Goal: Task Accomplishment & Management: Manage account settings

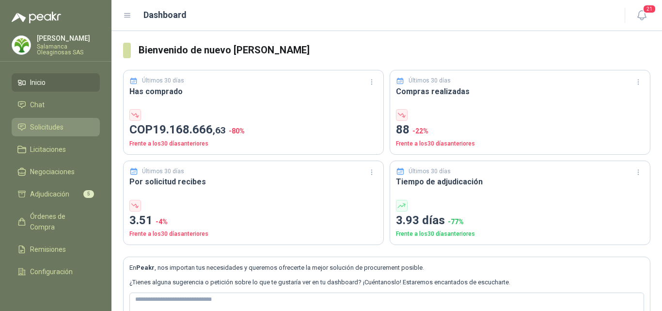
click at [48, 127] on span "Solicitudes" at bounding box center [46, 127] width 33 height 11
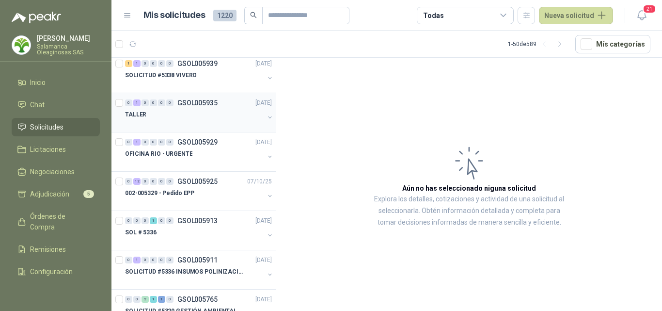
scroll to position [97, 0]
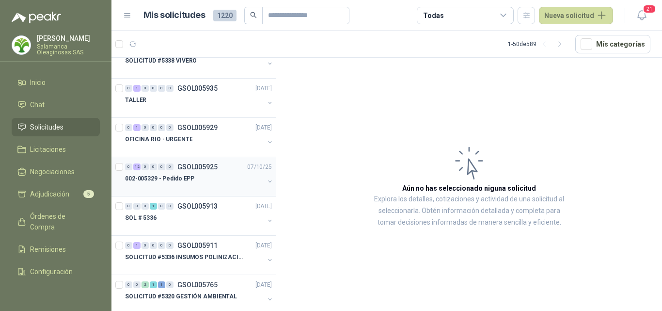
click at [210, 180] on div "002-005329 - Pedido EPP" at bounding box center [194, 178] width 139 height 12
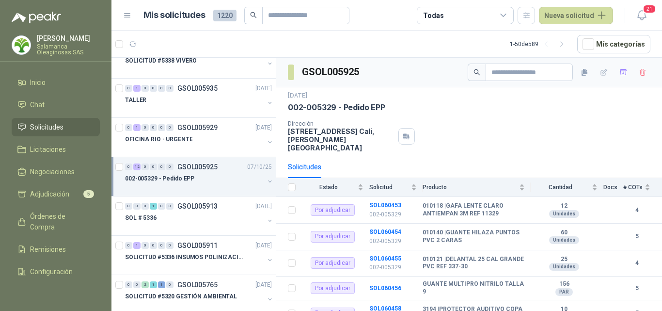
click at [196, 187] on div at bounding box center [194, 188] width 139 height 8
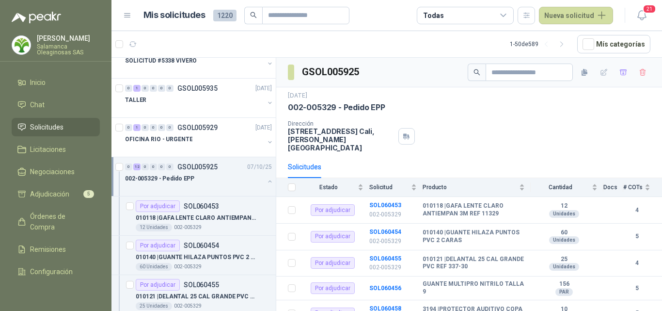
scroll to position [3, 0]
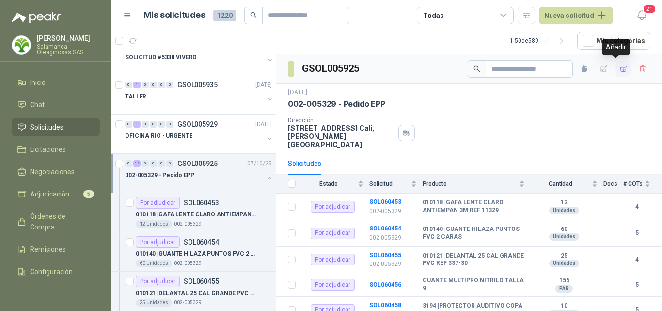
click at [619, 71] on icon "button" at bounding box center [623, 69] width 8 height 8
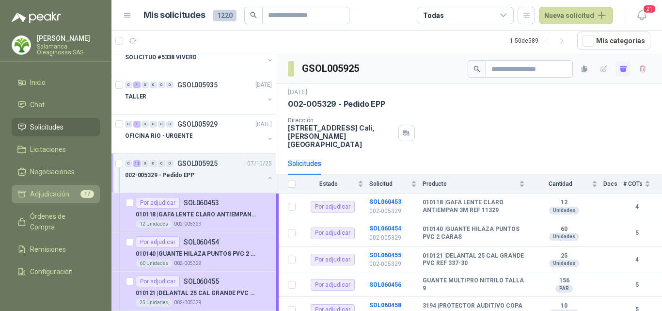
click at [55, 195] on span "Adjudicación" at bounding box center [49, 193] width 39 height 11
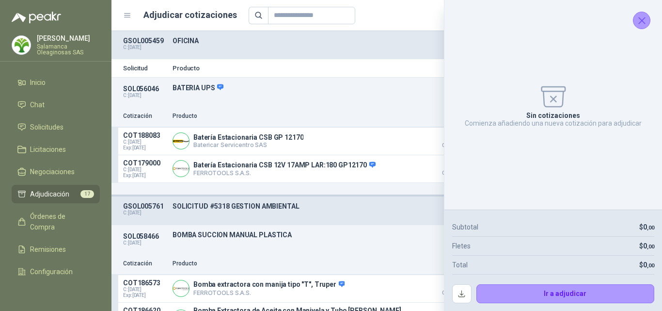
click at [648, 26] on div "Sin cotizaciones Comienza añadiendo una nueva cotización para adjudicar" at bounding box center [553, 105] width 202 height 194
click at [643, 23] on icon "Cerrar" at bounding box center [642, 21] width 12 height 12
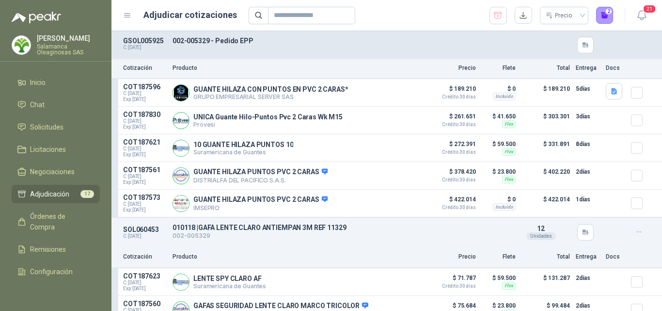
scroll to position [1357, 0]
click at [400, 207] on button "Detalles" at bounding box center [399, 202] width 46 height 13
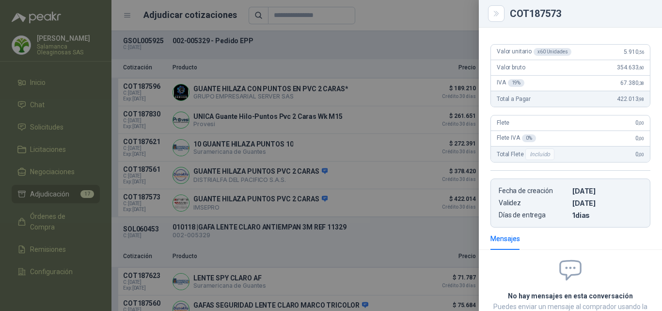
scroll to position [53, 0]
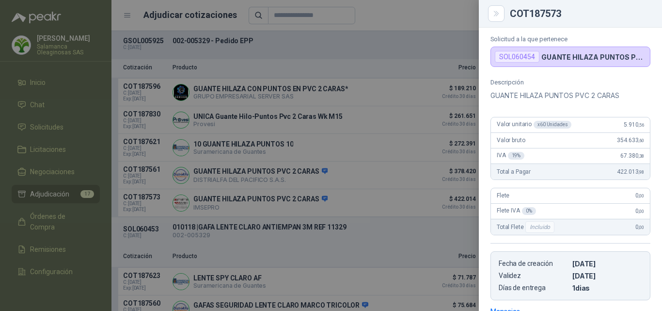
click at [373, 209] on div at bounding box center [331, 155] width 662 height 311
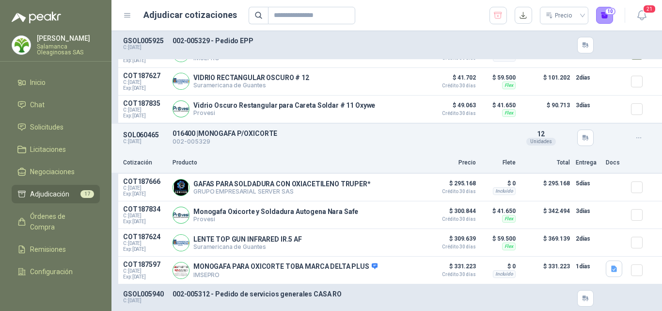
scroll to position [2713, 0]
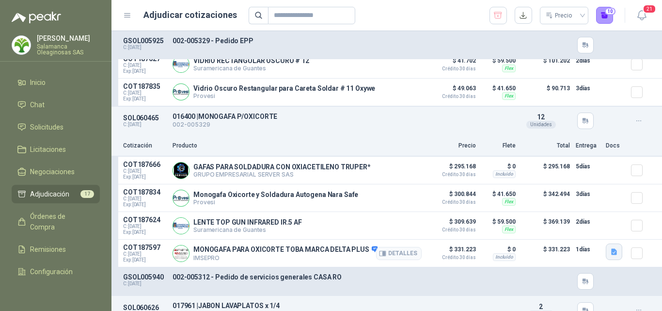
click at [610, 256] on icon "button" at bounding box center [614, 252] width 8 height 8
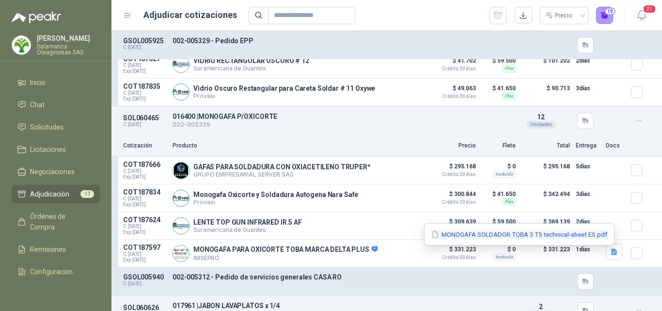
click at [579, 233] on button "MONOGAFA SOLDADOR TOBA 3 T5 technical-sheet ES.pdf" at bounding box center [519, 234] width 178 height 10
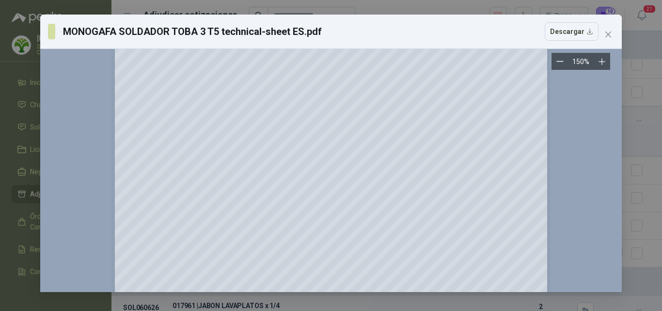
scroll to position [145, 0]
click at [607, 34] on icon "close" at bounding box center [608, 34] width 6 height 6
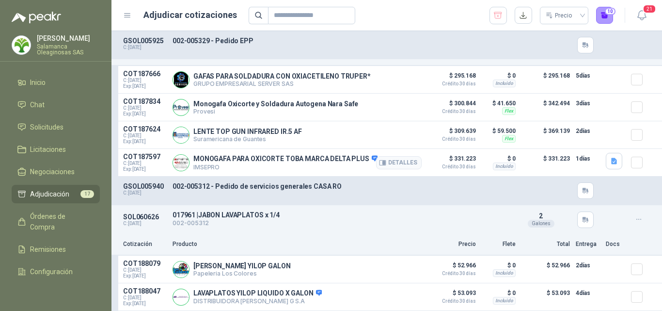
scroll to position [2810, 0]
click at [610, 160] on icon "button" at bounding box center [614, 161] width 8 height 8
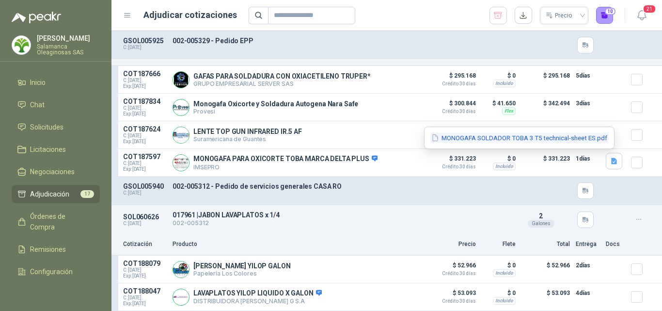
click at [539, 139] on button "MONOGAFA SOLDADOR TOBA 3 T5 technical-sheet ES.pdf" at bounding box center [519, 138] width 178 height 10
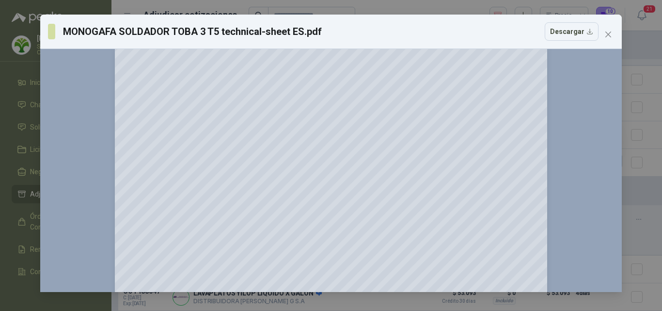
scroll to position [0, 0]
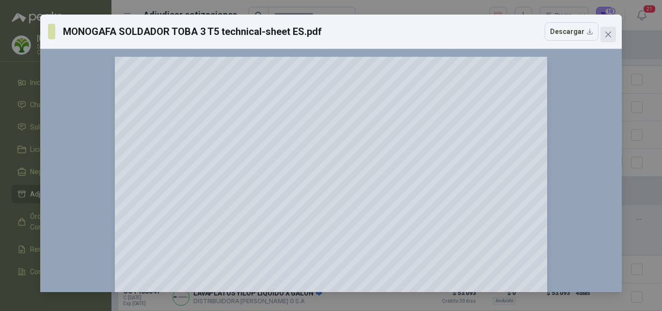
click at [612, 37] on span "Close" at bounding box center [608, 35] width 16 height 8
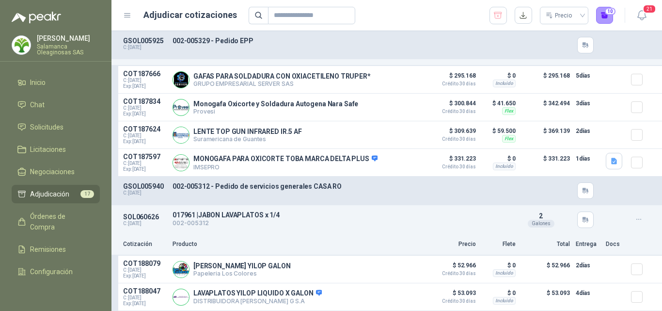
scroll to position [2761, 0]
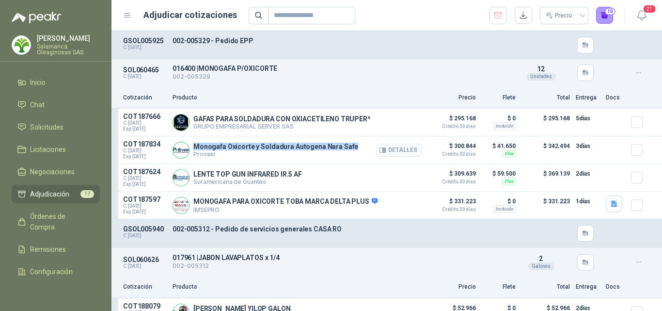
drag, startPoint x: 361, startPoint y: 151, endPoint x: 195, endPoint y: 153, distance: 166.7
click at [195, 153] on div "Monogafa Oxicorte y Soldadura Autogena Nara Safe Provesi Detalles" at bounding box center [296, 149] width 249 height 19
copy p "Monogafa Oxicorte y Soldadura Autogena Nara Safe"
click at [315, 159] on div "Monogafa Oxicorte y Soldadura Autogena Nara Safe Provesi Detalles" at bounding box center [296, 149] width 249 height 19
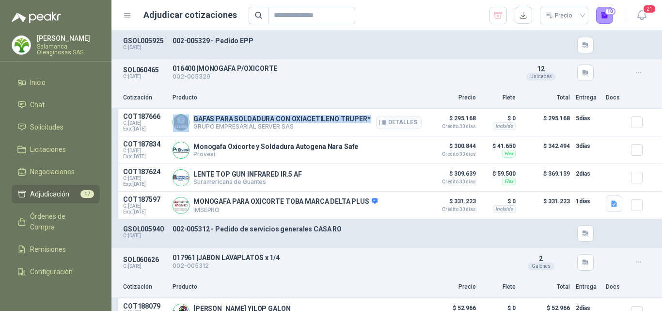
drag, startPoint x: 365, startPoint y: 119, endPoint x: 193, endPoint y: 123, distance: 171.5
click at [191, 123] on div "GAFAS PARA SOLDADURA CON OXIACETILENO TRUPER* GRUPO EMPRESARIAL SERVER SAS Deta…" at bounding box center [296, 121] width 249 height 19
copy div "GAFAS PARA SOLDADURA CON OXIACETILENO TRUPER*"
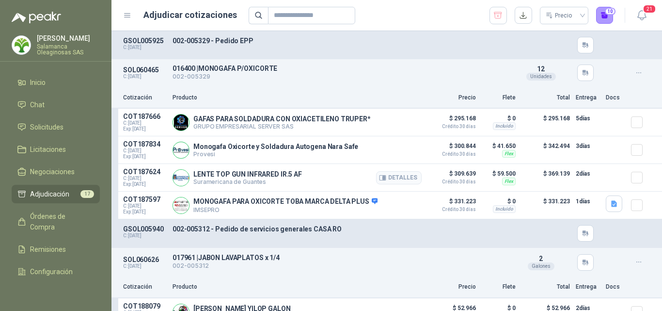
click at [320, 181] on div "LENTE TOP GUN INFRARED IR.5 AF Suramericana de Guantes Detalles" at bounding box center [296, 177] width 249 height 19
drag, startPoint x: 322, startPoint y: 178, endPoint x: 190, endPoint y: 176, distance: 131.3
click at [190, 176] on div "LENTE TOP GUN INFRARED IR.5 AF Suramericana de Guantes Detalles" at bounding box center [296, 177] width 249 height 19
copy div "LENTE TOP GUN INFRARED IR.5 AF"
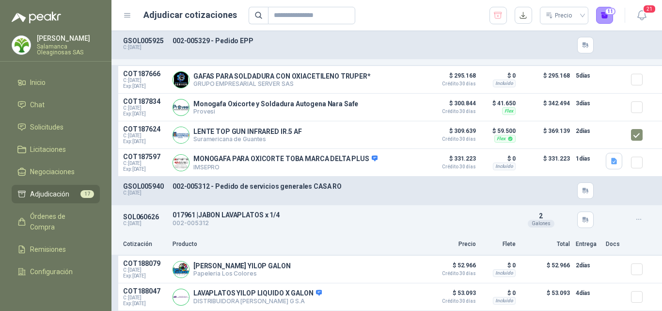
click at [375, 183] on p "002-005312 - Pedido de servicios generales CASA RO" at bounding box center [341, 186] width 338 height 8
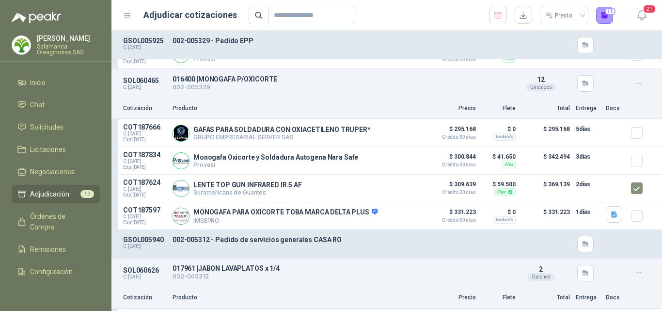
scroll to position [2616, 0]
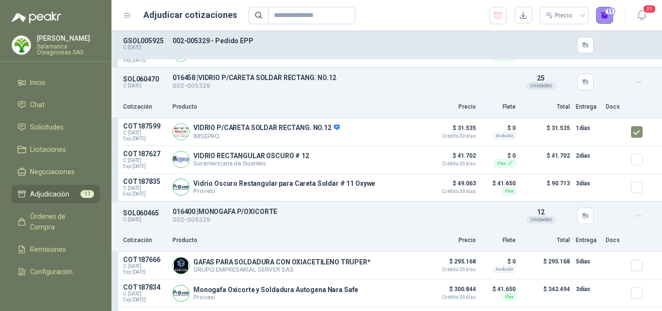
click at [603, 20] on button "11" at bounding box center [604, 15] width 17 height 17
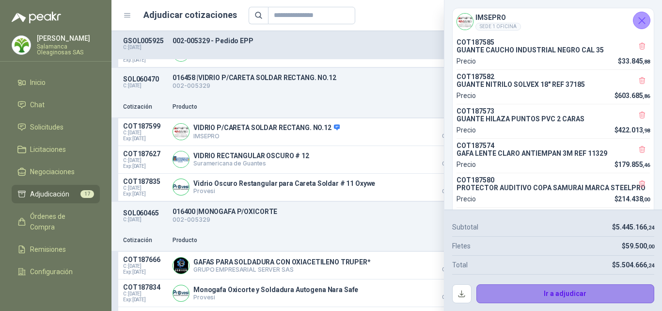
click at [510, 298] on button "Ir a adjudicar" at bounding box center [565, 293] width 178 height 19
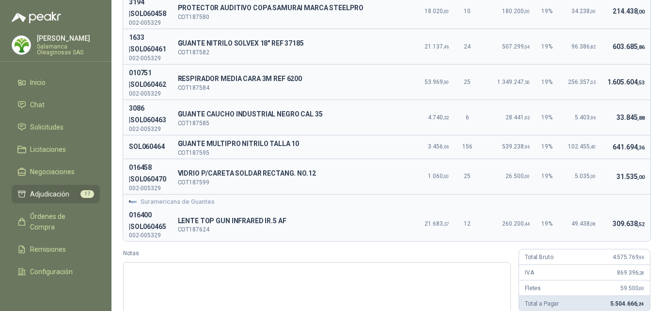
scroll to position [294, 0]
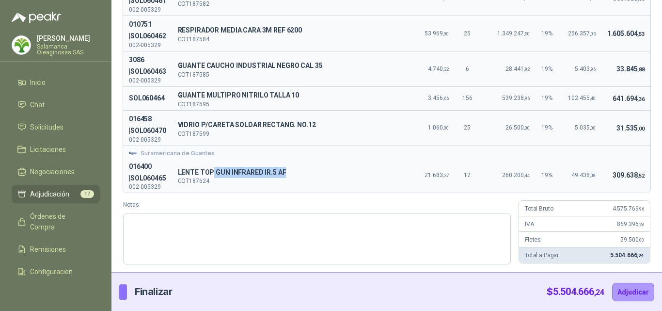
drag, startPoint x: 301, startPoint y: 171, endPoint x: 219, endPoint y: 170, distance: 82.9
click at [219, 170] on span "LENTE TOP GUN INFRARED IR.5 AF" at bounding box center [289, 173] width 223 height 12
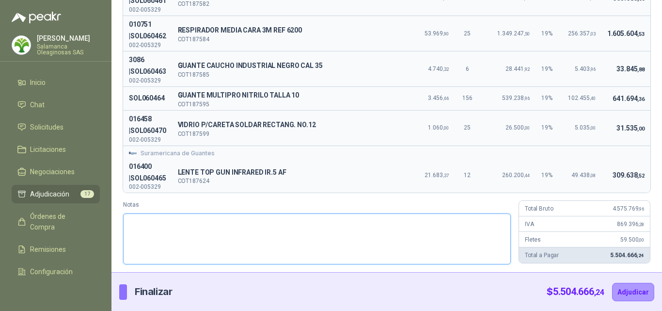
click at [375, 217] on textarea "Notas" at bounding box center [317, 238] width 388 height 51
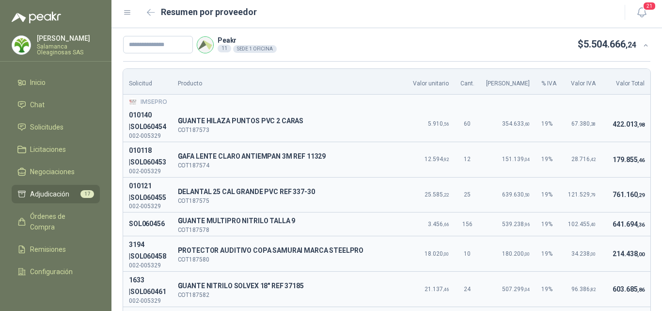
scroll to position [0, 0]
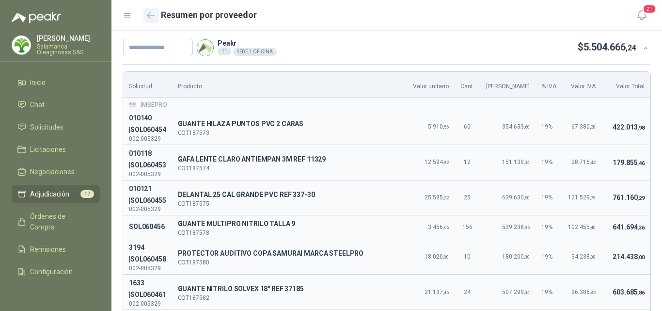
click at [149, 16] on icon "button" at bounding box center [151, 15] width 8 height 7
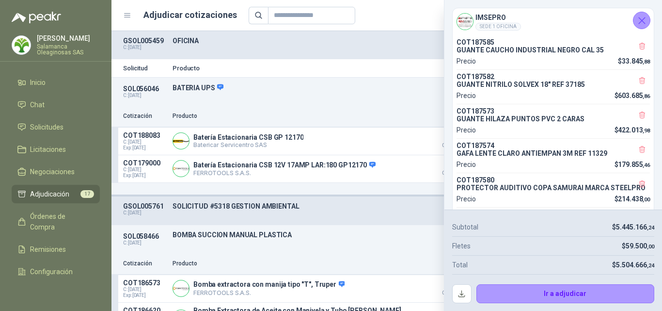
click at [641, 23] on icon "Cerrar" at bounding box center [642, 21] width 12 height 12
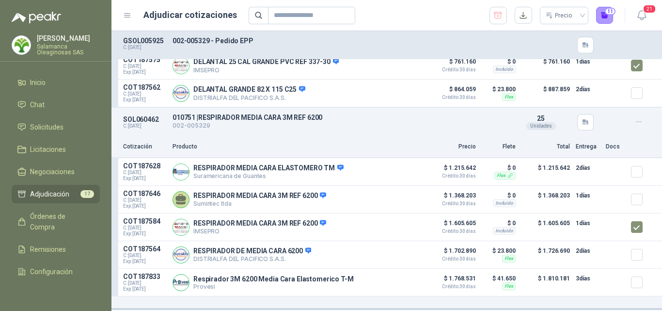
scroll to position [1986, 0]
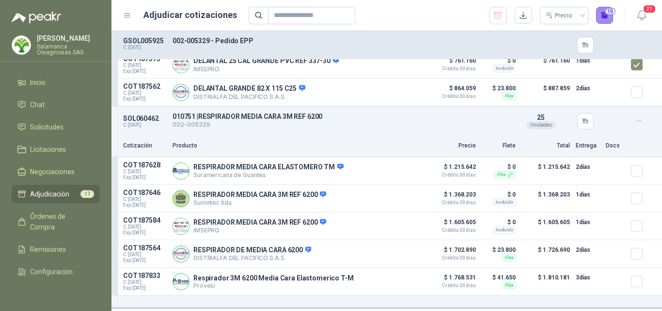
click at [606, 20] on button "10" at bounding box center [604, 15] width 17 height 17
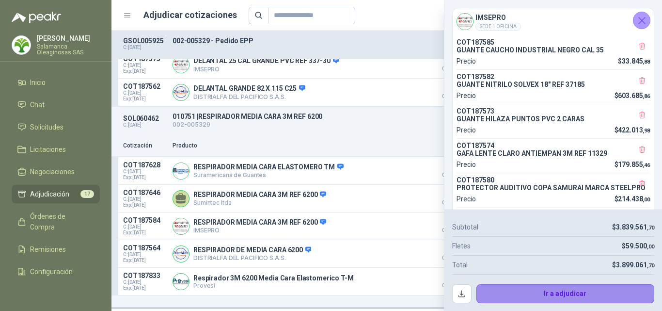
click at [528, 293] on button "Ir a adjudicar" at bounding box center [565, 293] width 178 height 19
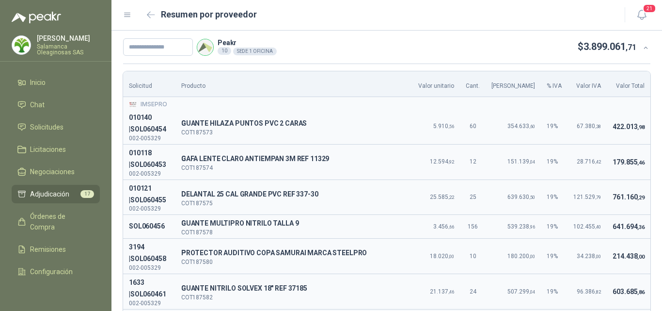
scroll to position [0, 0]
click at [145, 16] on button "button" at bounding box center [151, 16] width 16 height 16
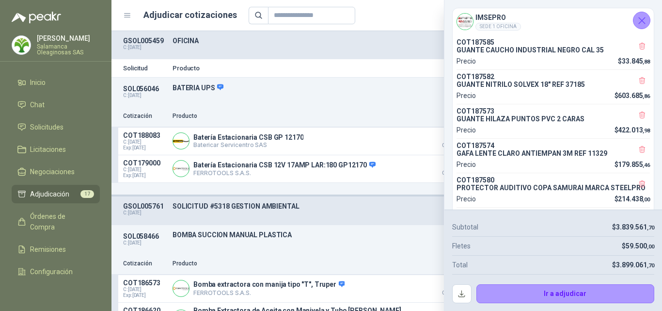
click at [642, 22] on icon "Cerrar" at bounding box center [642, 21] width 12 height 12
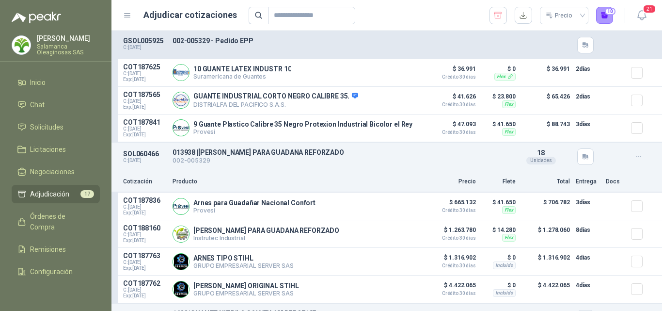
scroll to position [969, 0]
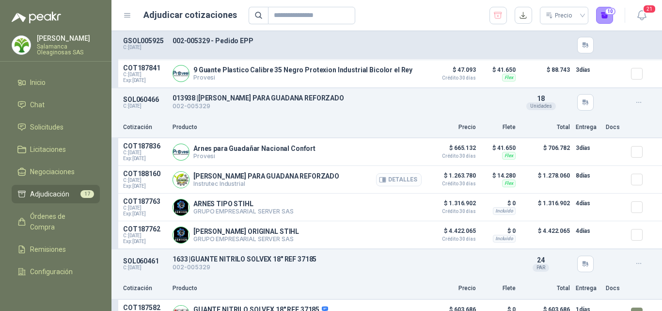
click at [393, 182] on button "Detalles" at bounding box center [399, 179] width 46 height 13
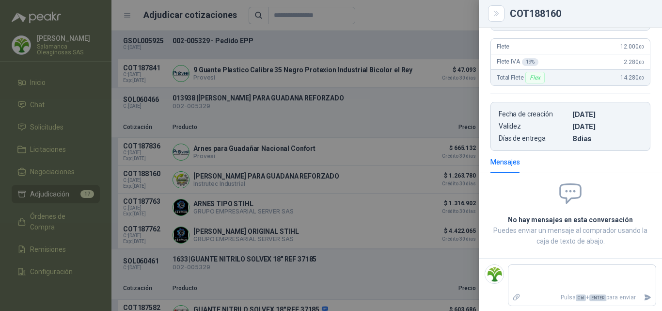
scroll to position [173, 0]
click at [348, 211] on div at bounding box center [331, 155] width 662 height 311
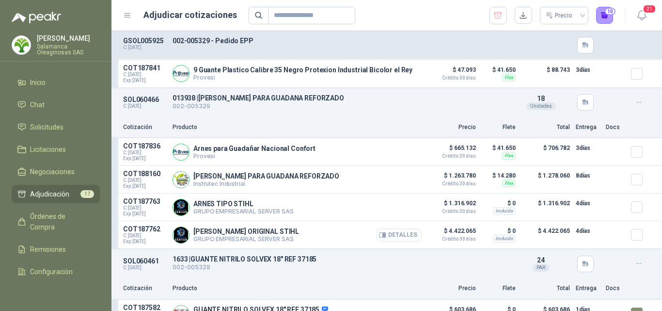
click at [390, 238] on button "Detalles" at bounding box center [399, 234] width 46 height 13
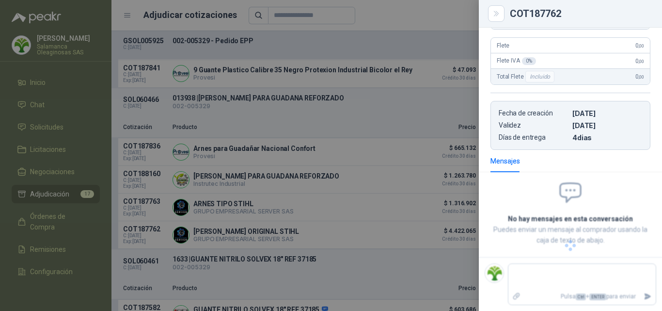
scroll to position [161, 0]
click at [343, 238] on div at bounding box center [331, 155] width 662 height 311
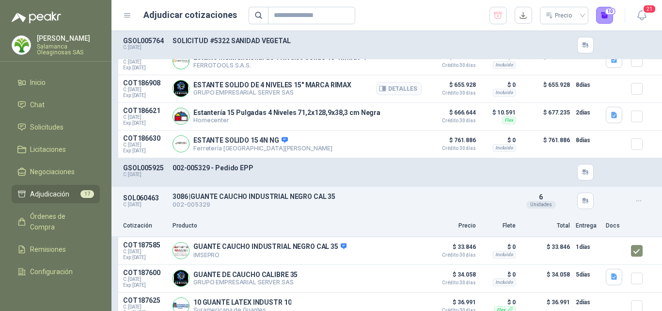
scroll to position [678, 0]
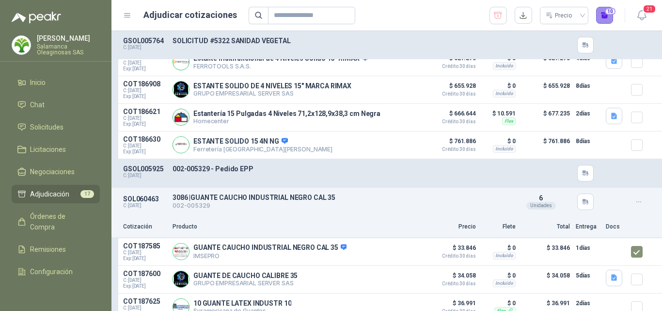
click at [603, 17] on button "10" at bounding box center [604, 15] width 17 height 17
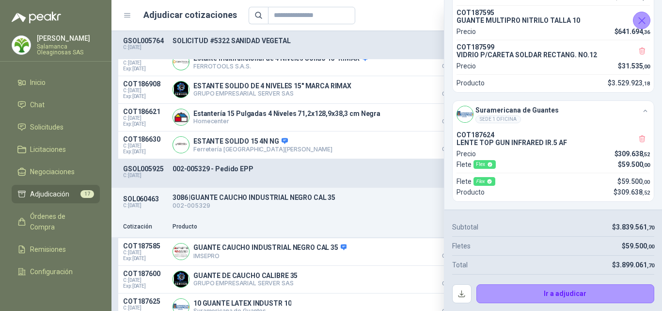
scroll to position [232, 0]
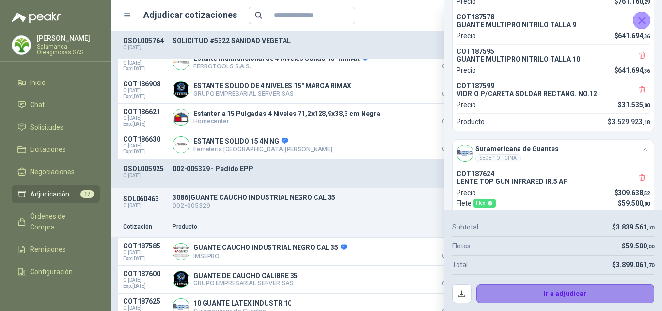
click at [528, 292] on button "Ir a adjudicar" at bounding box center [565, 293] width 178 height 19
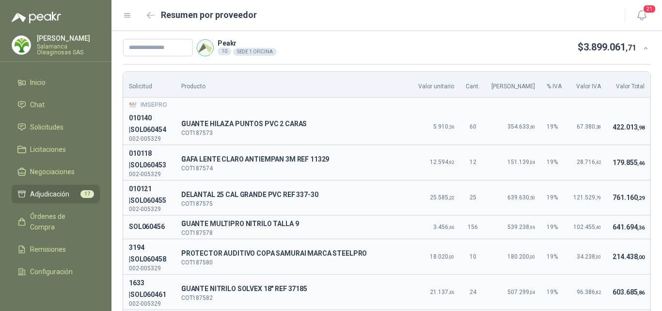
scroll to position [97, 0]
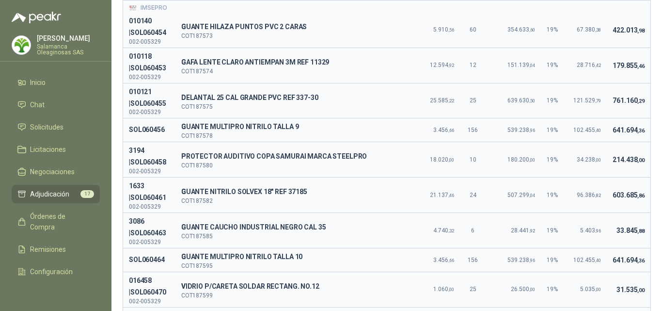
click at [637, 127] on span ",36" at bounding box center [640, 130] width 7 height 6
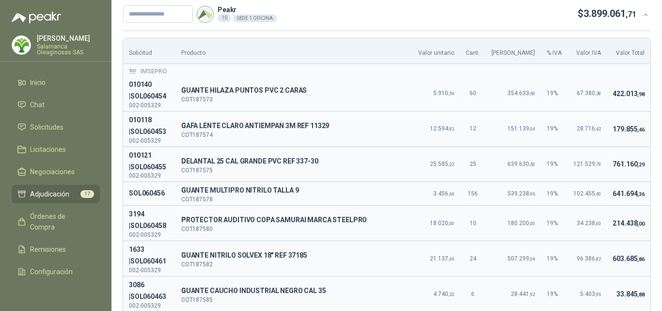
scroll to position [48, 0]
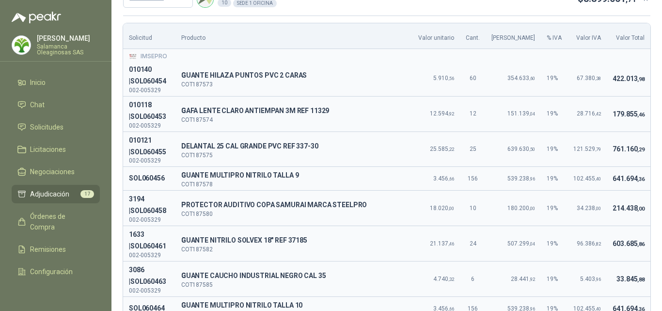
click at [550, 132] on td "19 %" at bounding box center [554, 148] width 27 height 35
click at [541, 164] on td "19 %" at bounding box center [554, 148] width 27 height 35
click at [440, 236] on td "21.137 ,46" at bounding box center [435, 243] width 47 height 35
click at [485, 229] on td "24" at bounding box center [473, 243] width 26 height 35
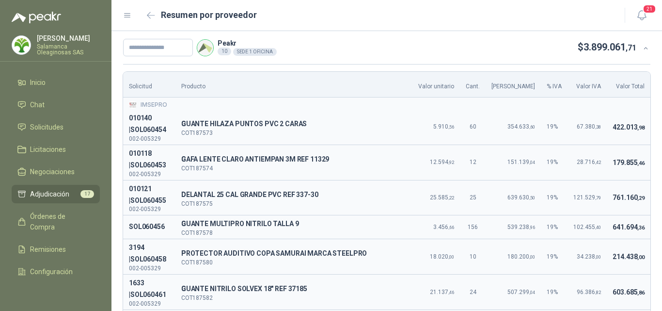
click at [554, 160] on td "19 %" at bounding box center [554, 161] width 27 height 35
click at [154, 19] on button "button" at bounding box center [151, 16] width 16 height 16
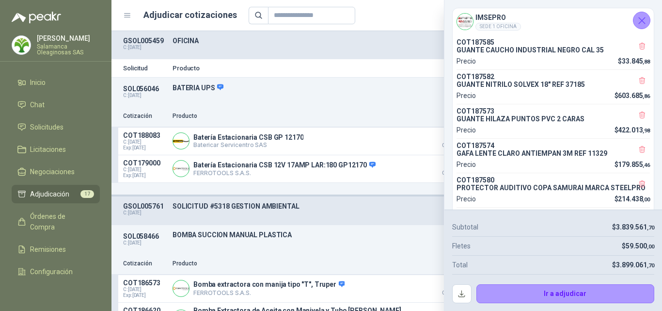
click at [643, 22] on icon "Cerrar" at bounding box center [642, 20] width 6 height 6
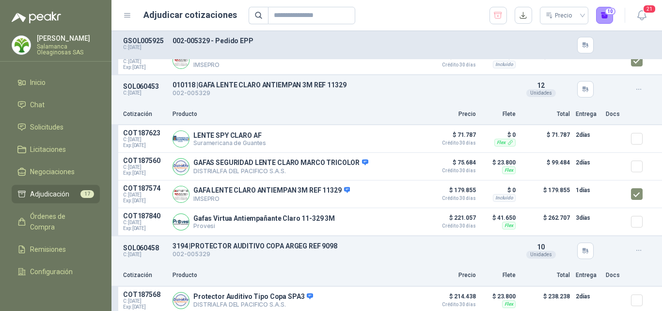
scroll to position [1502, 0]
click at [386, 195] on button "Detalles" at bounding box center [399, 193] width 46 height 13
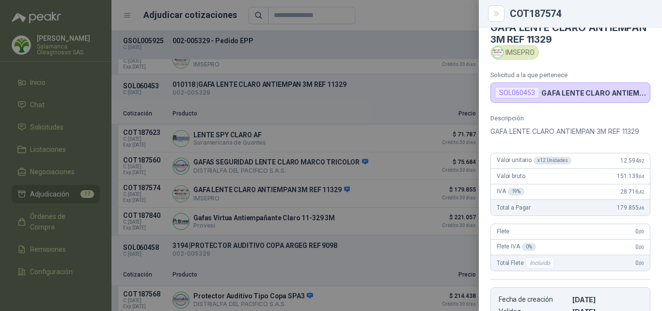
scroll to position [16, 0]
click at [381, 228] on div at bounding box center [331, 155] width 662 height 311
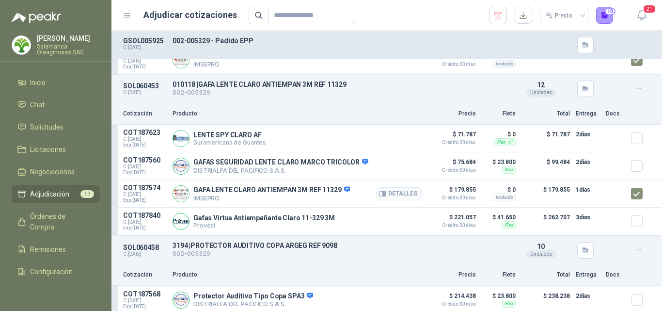
click at [635, 198] on div at bounding box center [640, 193] width 19 height 19
click at [396, 170] on button "Detalles" at bounding box center [399, 165] width 46 height 13
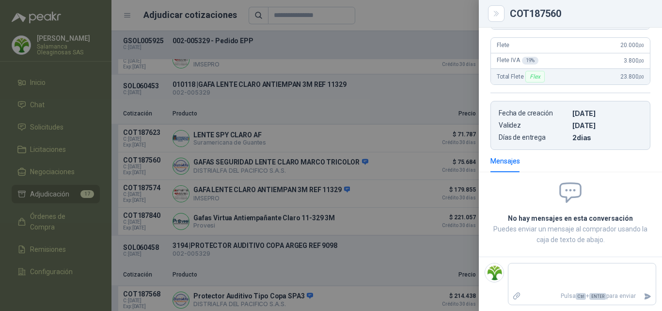
scroll to position [10, 0]
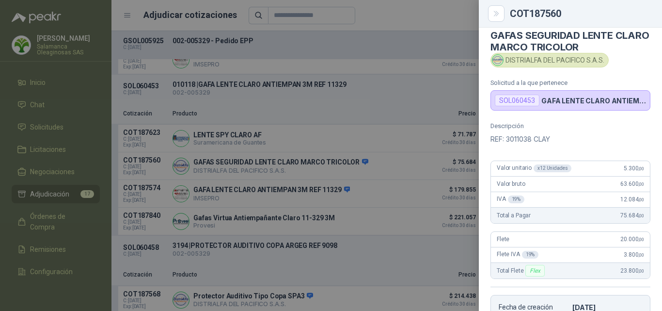
click at [374, 203] on div at bounding box center [331, 155] width 662 height 311
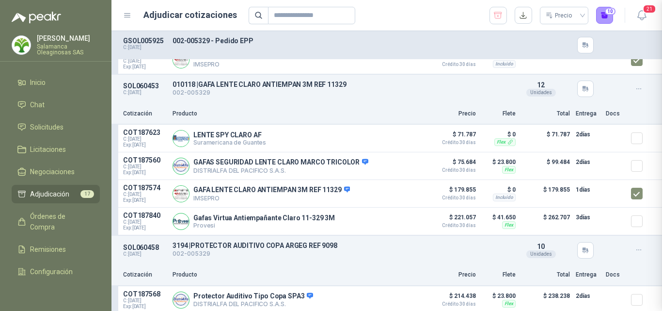
scroll to position [203, 0]
click at [388, 141] on button "Detalles" at bounding box center [399, 138] width 46 height 13
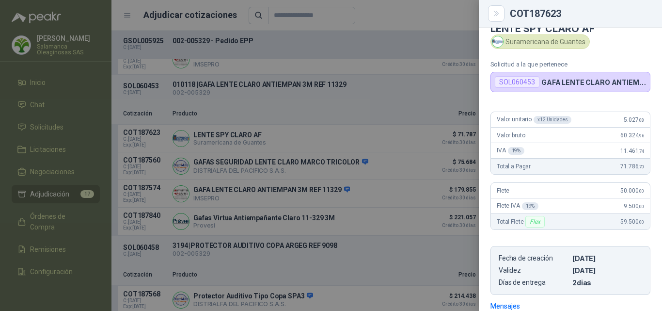
scroll to position [16, 0]
click at [388, 174] on div at bounding box center [331, 155] width 662 height 311
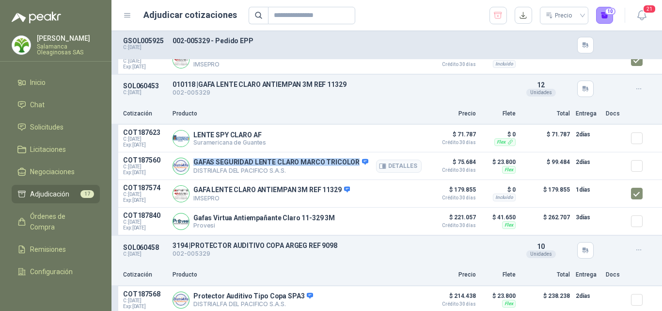
drag, startPoint x: 353, startPoint y: 166, endPoint x: 194, endPoint y: 162, distance: 159.0
click at [194, 162] on p "GAFAS SEGURIDAD LENTE CLARO MARCO TRICOLOR" at bounding box center [280, 162] width 175 height 9
copy p "GAFAS SEGURIDAD LENTE CLARO MARCO TRICOLOR"
click at [361, 165] on icon at bounding box center [364, 161] width 7 height 7
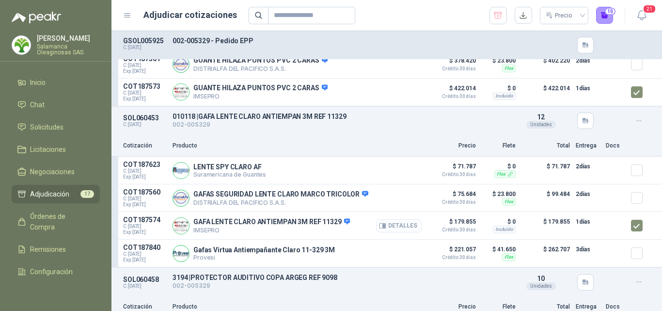
scroll to position [1453, 0]
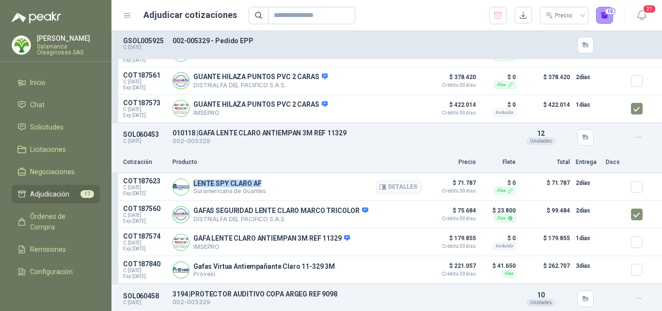
drag, startPoint x: 266, startPoint y: 182, endPoint x: 194, endPoint y: 183, distance: 72.2
click at [193, 183] on div "LENTE SPY CLARO AF Suramericana de Guantes Detalles" at bounding box center [296, 186] width 249 height 19
copy p "LENTE SPY CLARO AF"
click at [351, 173] on div "Cotización Producto Precio Flete Total Entrega Docs" at bounding box center [386, 163] width 550 height 22
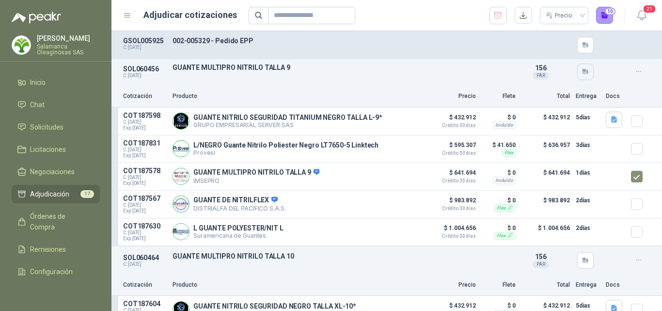
scroll to position [2180, 0]
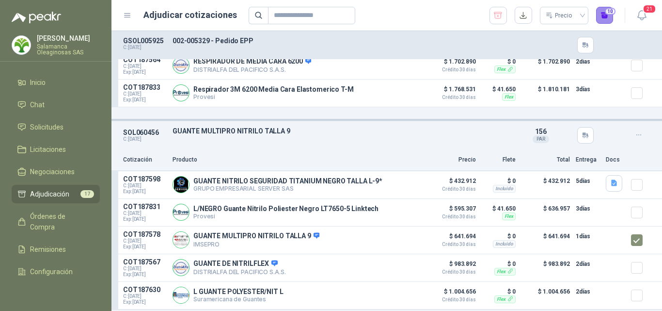
click at [606, 20] on button "10" at bounding box center [604, 15] width 17 height 17
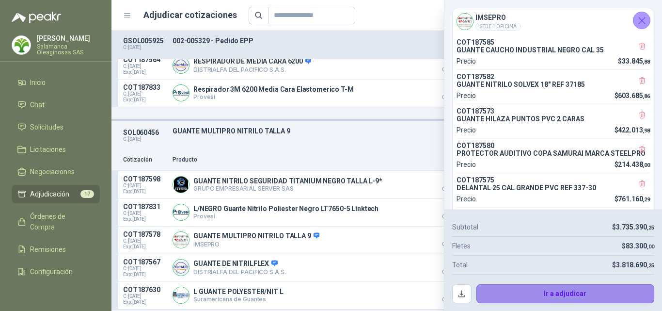
click at [514, 293] on button "Ir a adjudicar" at bounding box center [565, 293] width 178 height 19
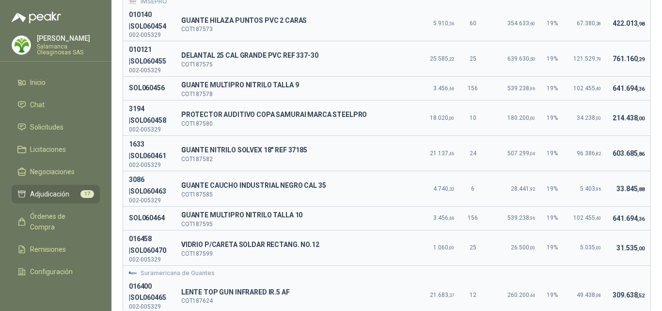
scroll to position [194, 0]
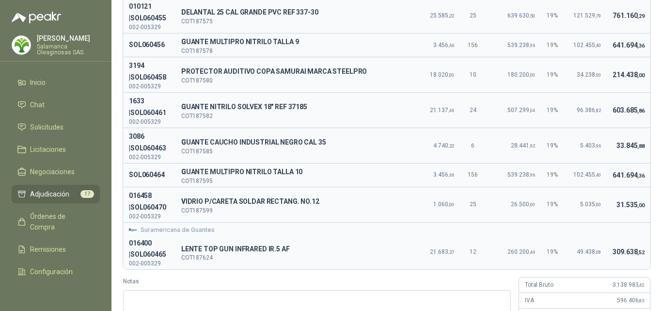
click at [500, 164] on td "539.238 ,96" at bounding box center [512, 175] width 55 height 24
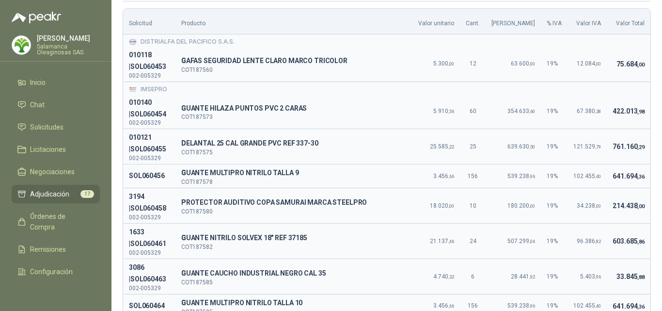
scroll to position [48, 0]
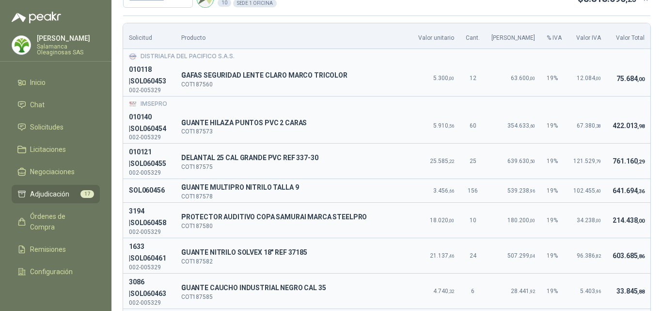
click at [612, 125] on span "422.013 ,98" at bounding box center [628, 126] width 32 height 8
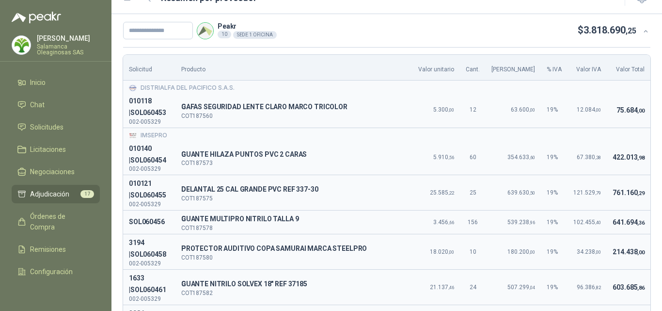
scroll to position [0, 0]
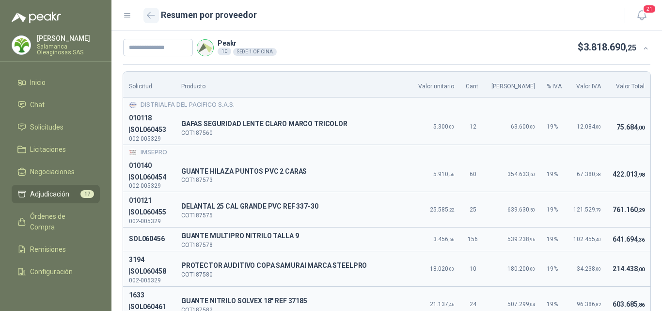
click at [156, 16] on button "button" at bounding box center [151, 16] width 16 height 16
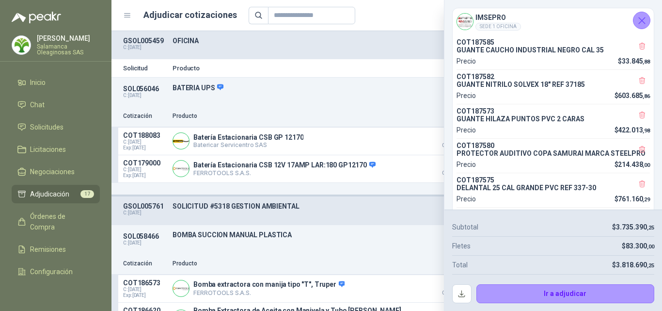
click at [636, 18] on icon "Cerrar" at bounding box center [642, 21] width 12 height 12
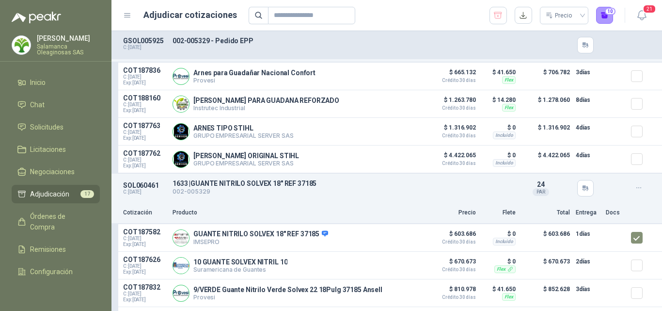
scroll to position [1066, 0]
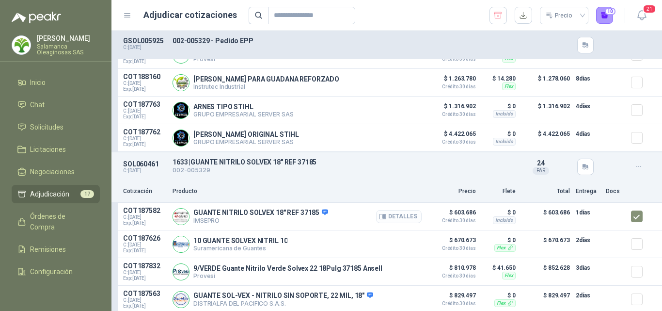
click at [396, 222] on button "Detalles" at bounding box center [399, 216] width 46 height 13
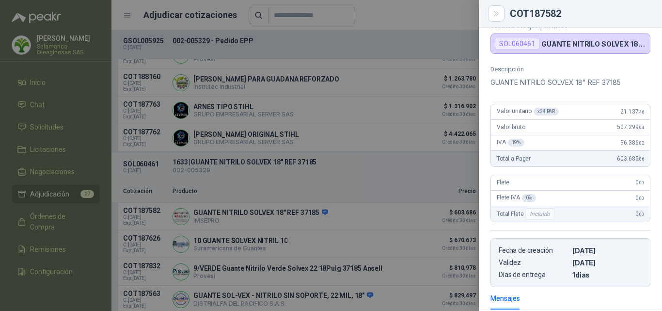
scroll to position [53, 0]
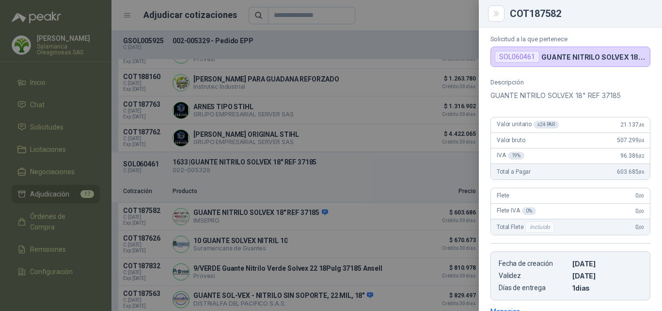
click at [351, 227] on div at bounding box center [331, 155] width 662 height 311
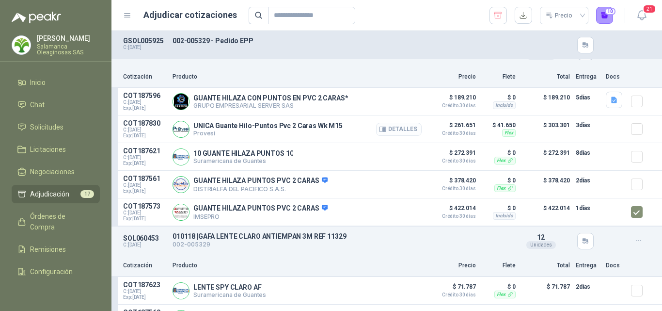
scroll to position [1357, 0]
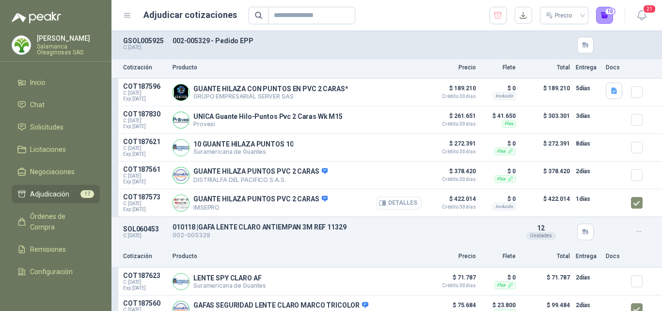
click at [391, 208] on button "Detalles" at bounding box center [399, 202] width 46 height 13
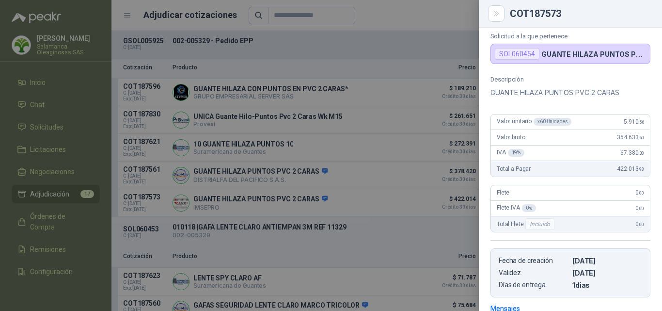
scroll to position [10, 0]
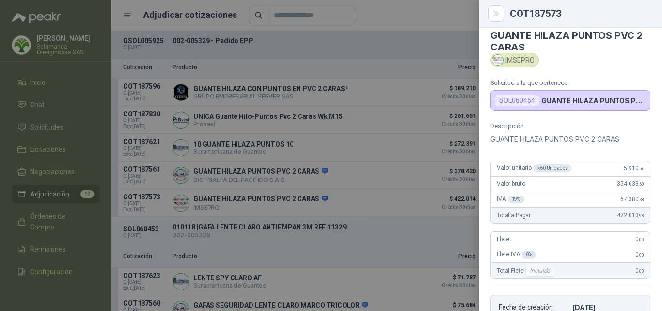
click at [383, 236] on div at bounding box center [331, 155] width 662 height 311
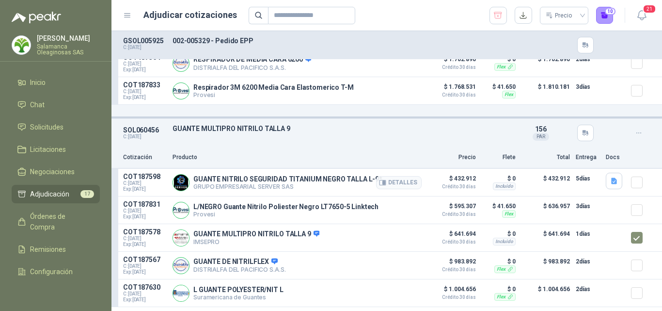
scroll to position [2180, 0]
click at [388, 241] on button "Detalles" at bounding box center [399, 237] width 46 height 13
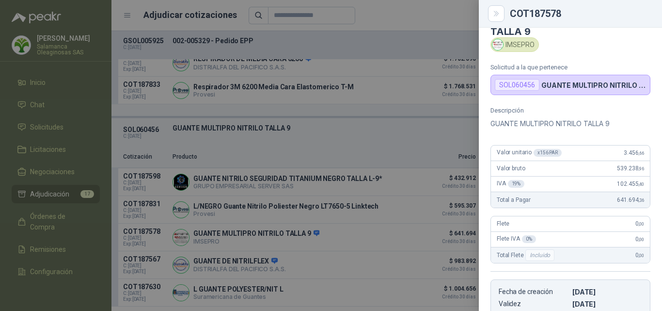
scroll to position [10, 0]
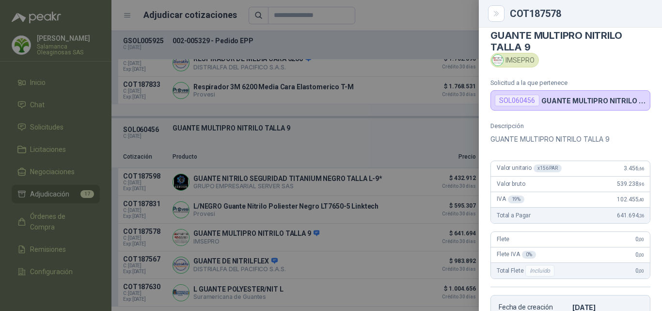
click at [373, 244] on div at bounding box center [331, 155] width 662 height 311
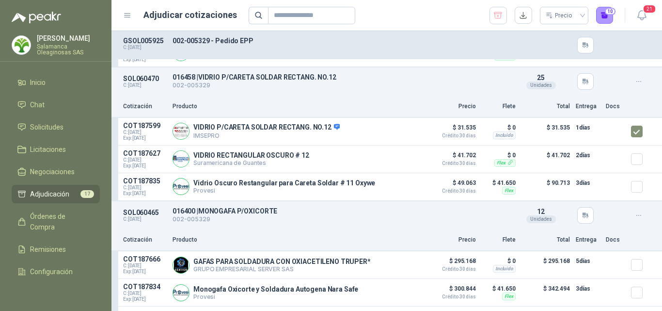
scroll to position [2713, 0]
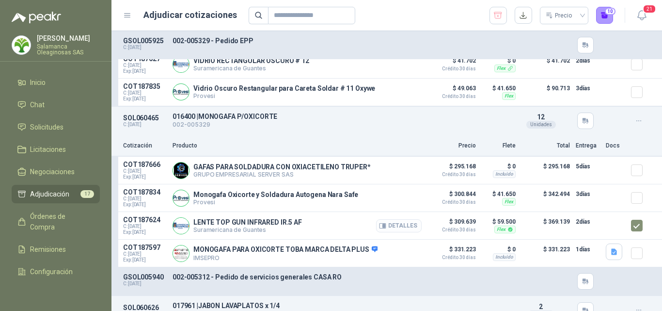
click at [398, 230] on button "Detalles" at bounding box center [399, 225] width 46 height 13
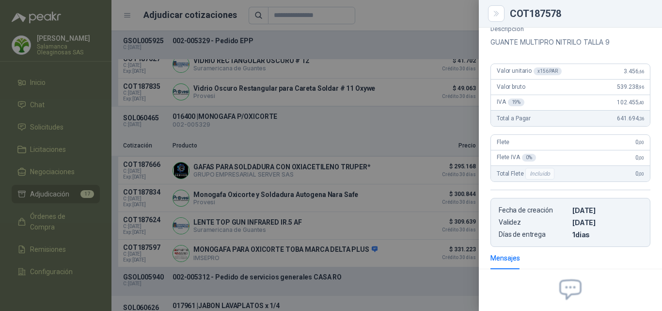
scroll to position [76, 0]
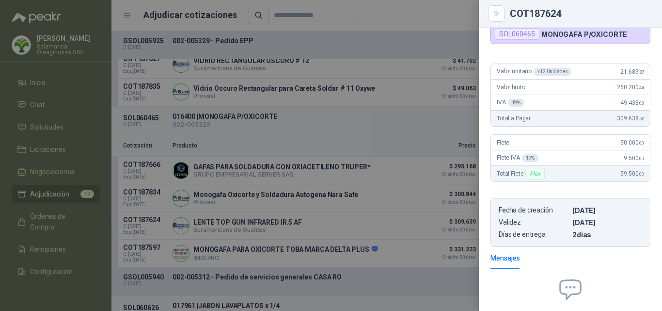
click at [405, 229] on div at bounding box center [331, 155] width 662 height 311
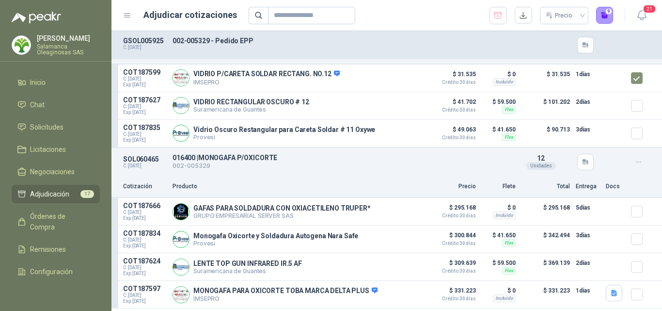
scroll to position [2567, 0]
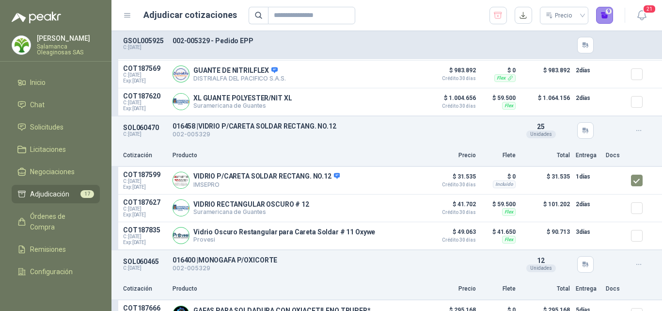
click at [605, 17] on button "9" at bounding box center [604, 15] width 17 height 17
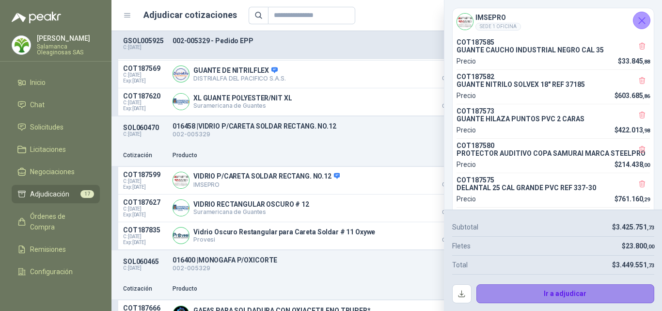
click at [492, 293] on button "Ir a adjudicar" at bounding box center [565, 293] width 178 height 19
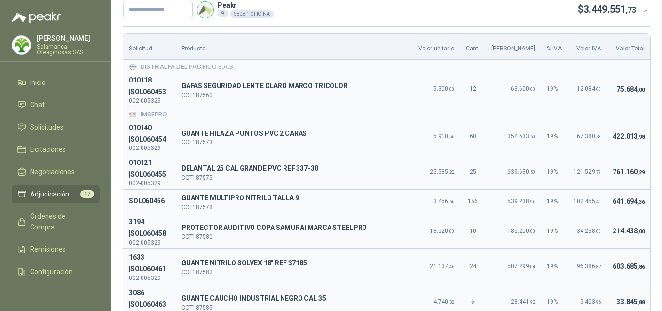
scroll to position [97, 0]
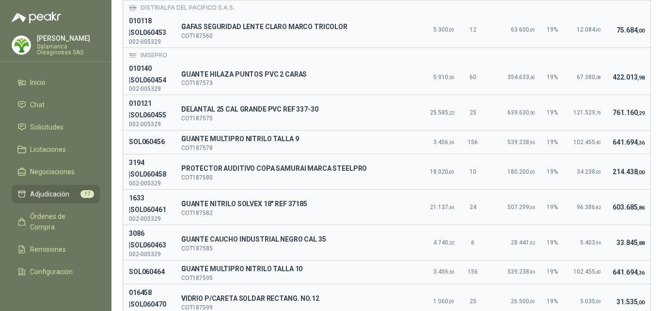
drag, startPoint x: 604, startPoint y: 187, endPoint x: 591, endPoint y: 187, distance: 13.1
click at [607, 187] on td "214.438 ,00" at bounding box center [629, 171] width 44 height 35
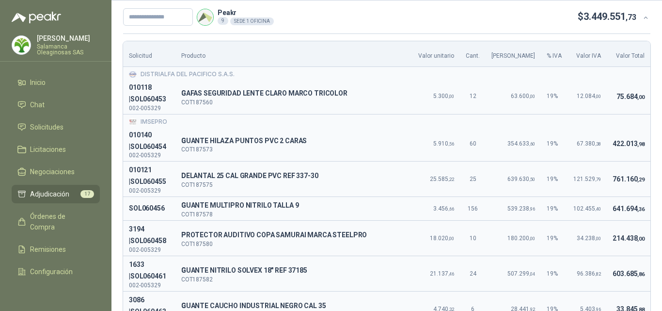
scroll to position [0, 0]
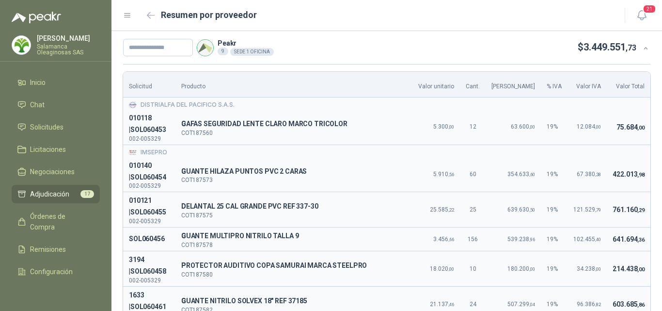
click at [567, 223] on td "121.529 ,79" at bounding box center [586, 209] width 39 height 35
click at [592, 214] on td "121.529 ,79" at bounding box center [586, 209] width 39 height 35
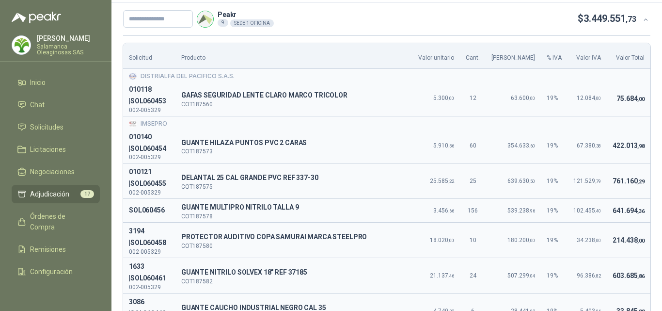
scroll to position [48, 0]
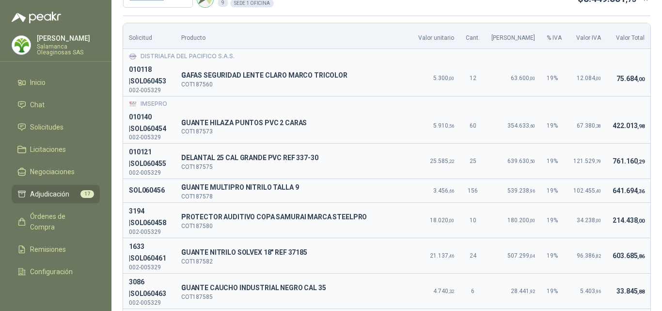
click at [607, 217] on td "214.438 ,00" at bounding box center [629, 220] width 44 height 35
click at [559, 217] on td "19 %" at bounding box center [554, 220] width 27 height 35
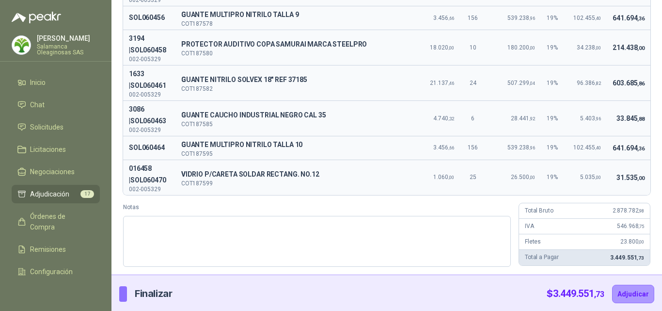
scroll to position [223, 0]
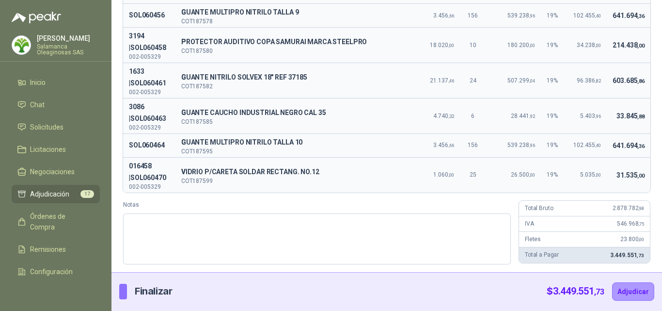
click at [638, 155] on td "641.694 ,36" at bounding box center [629, 145] width 44 height 24
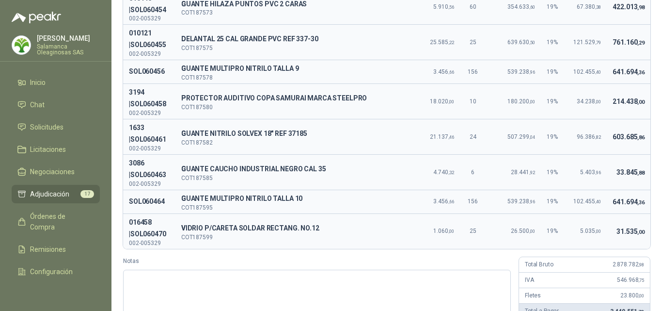
scroll to position [126, 0]
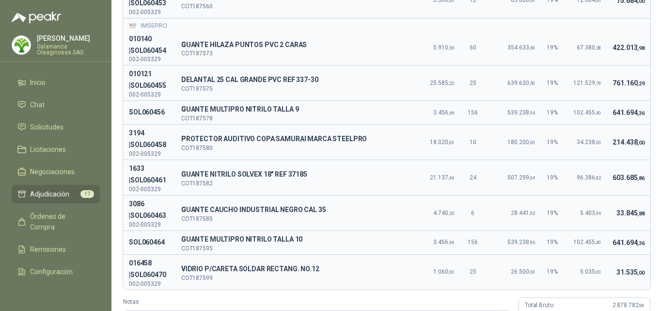
drag, startPoint x: 597, startPoint y: 112, endPoint x: 592, endPoint y: 114, distance: 5.4
click at [597, 112] on td "102.455 ,40" at bounding box center [586, 113] width 39 height 24
click at [616, 126] on td "214.438 ,00" at bounding box center [629, 142] width 44 height 35
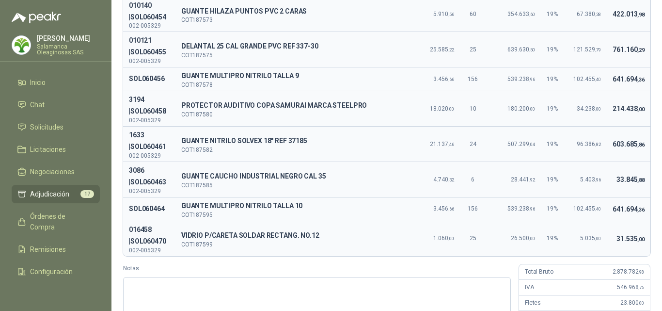
scroll to position [175, 0]
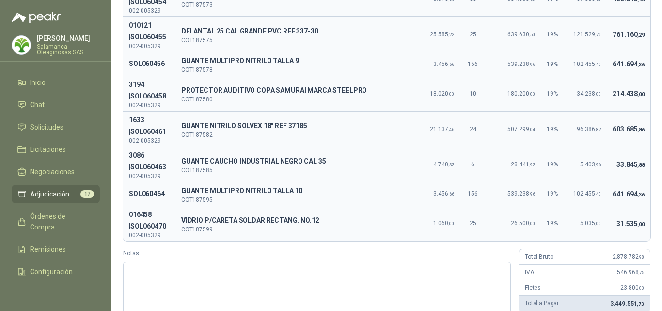
click at [607, 184] on td "641.694 ,36" at bounding box center [629, 194] width 44 height 24
click at [609, 186] on td "641.694 ,36" at bounding box center [629, 194] width 44 height 24
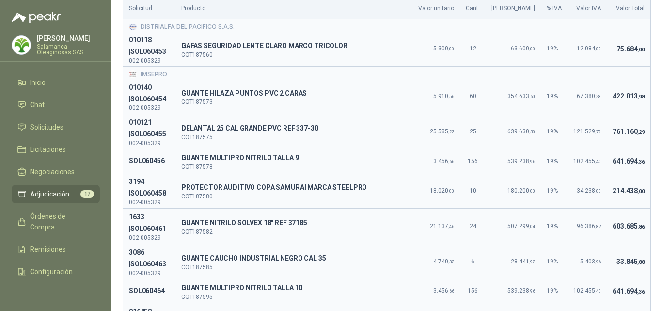
scroll to position [126, 0]
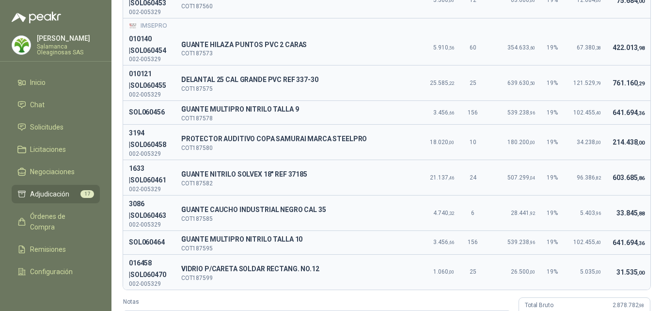
click at [573, 257] on td "5.035 ,00" at bounding box center [586, 271] width 39 height 35
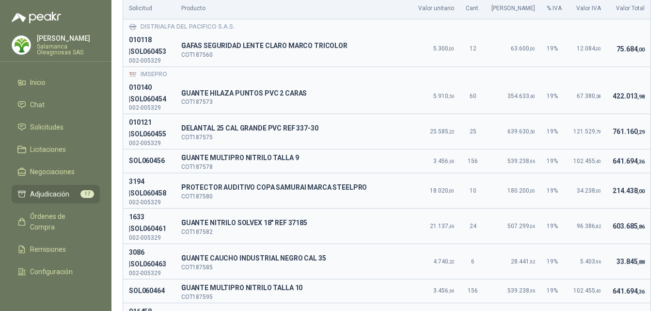
click at [570, 78] on div "IMSEPRO" at bounding box center [387, 74] width 516 height 9
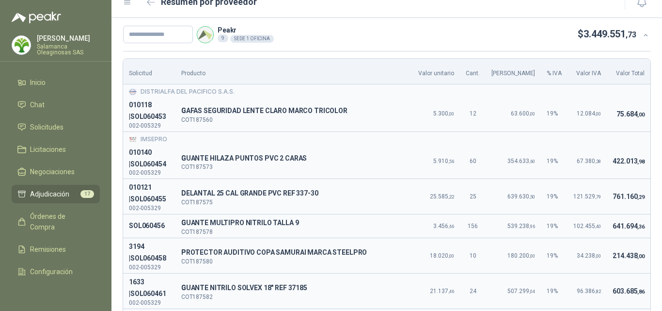
scroll to position [0, 0]
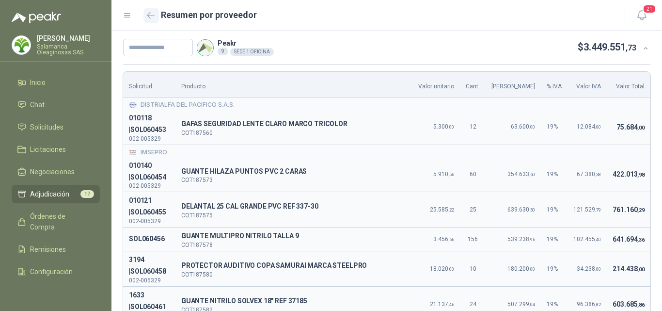
click at [152, 21] on button "button" at bounding box center [151, 16] width 16 height 16
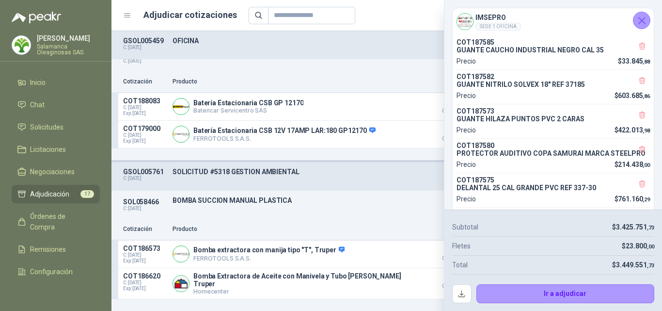
scroll to position [48, 0]
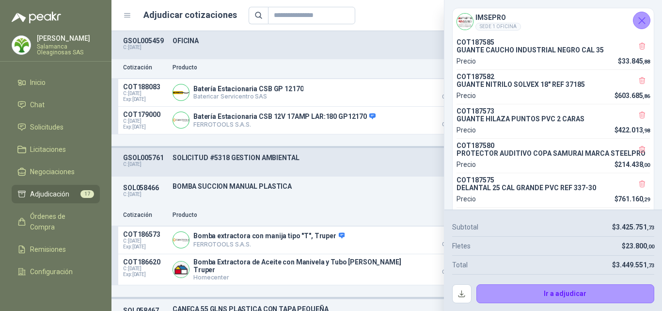
click at [631, 23] on div "IMSEPRO SEDE 1 OFICINA" at bounding box center [553, 21] width 201 height 26
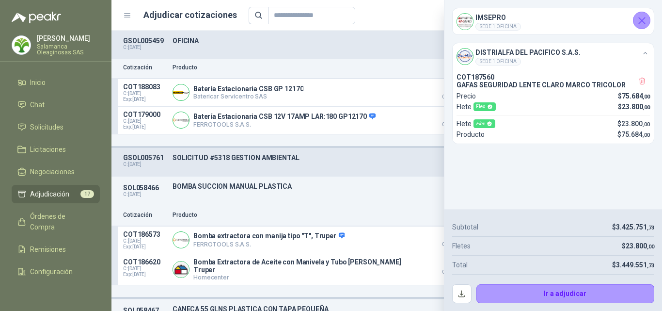
click at [339, 187] on p "BOMBA SUCCION MANUAL PLASTICA" at bounding box center [341, 186] width 338 height 8
click at [641, 16] on icon "Cerrar" at bounding box center [642, 21] width 12 height 12
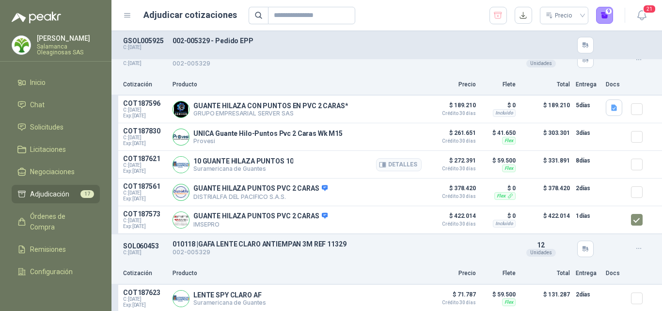
scroll to position [1357, 0]
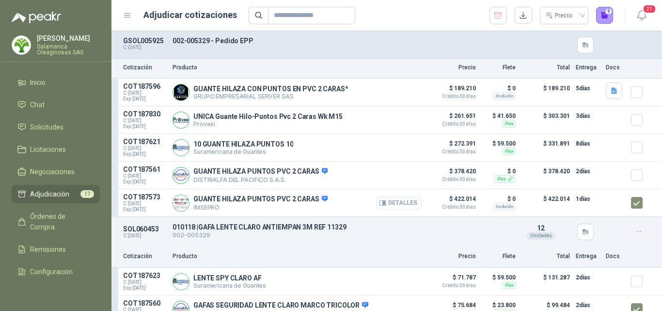
click at [385, 209] on button "Detalles" at bounding box center [399, 202] width 46 height 13
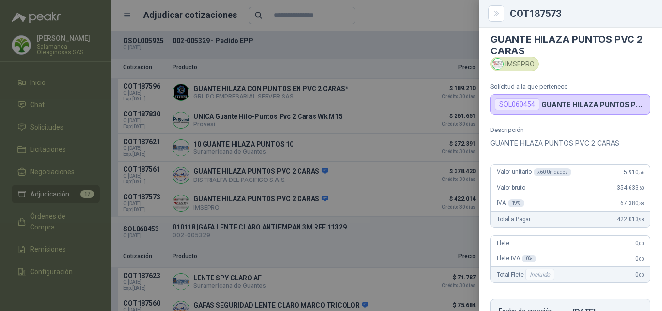
scroll to position [5, 0]
click at [375, 156] on div at bounding box center [331, 155] width 662 height 311
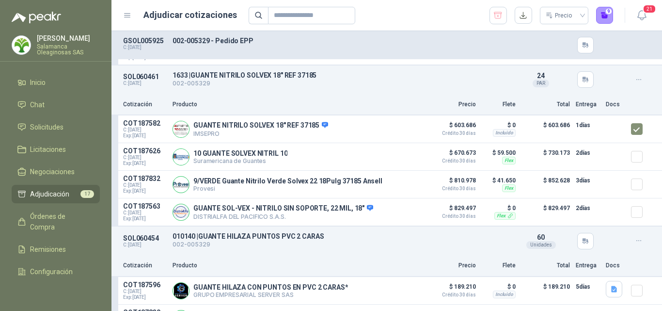
scroll to position [1162, 0]
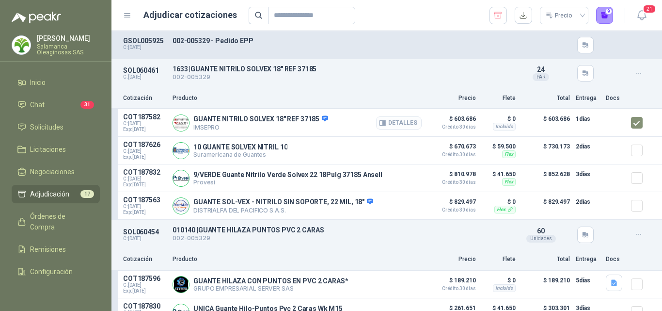
click at [394, 125] on button "Detalles" at bounding box center [399, 122] width 46 height 13
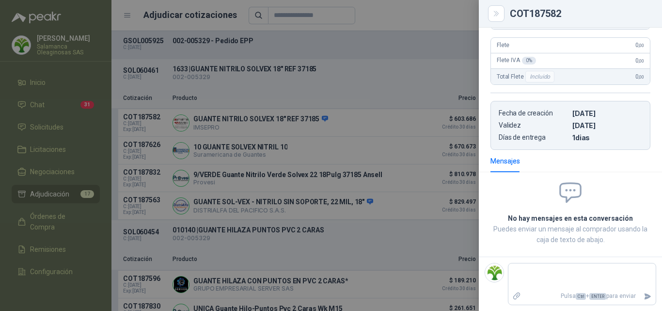
click at [386, 133] on div at bounding box center [331, 155] width 662 height 311
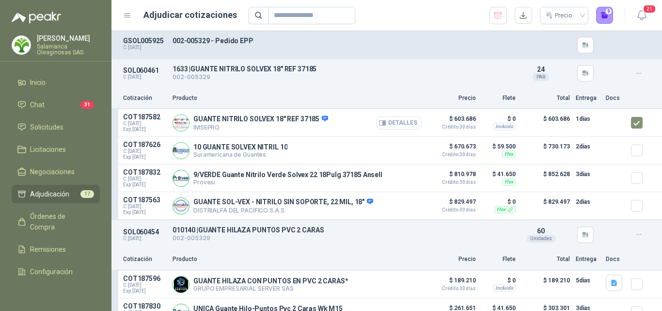
click at [402, 126] on button "Detalles" at bounding box center [399, 122] width 46 height 13
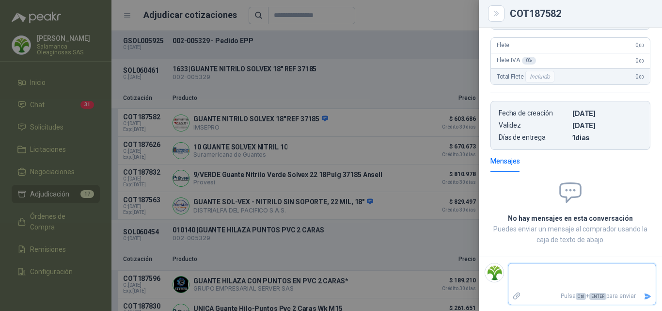
click at [530, 267] on textarea at bounding box center [581, 276] width 147 height 22
click at [320, 120] on div at bounding box center [331, 155] width 662 height 311
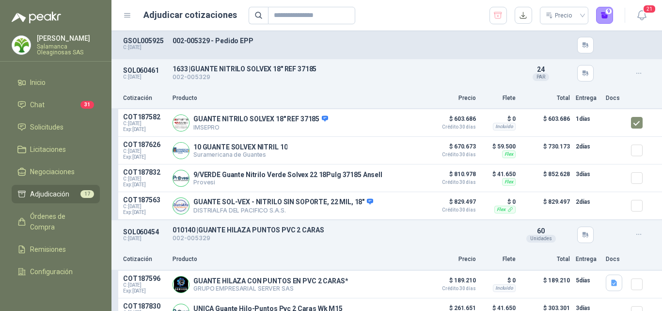
click at [322, 120] on icon at bounding box center [325, 119] width 6 height 6
click at [368, 131] on div "GUANTE NITRILO SOLVEX 18" REF 37185 IMSEPRO Detalles" at bounding box center [296, 122] width 249 height 19
drag, startPoint x: 316, startPoint y: 120, endPoint x: 195, endPoint y: 120, distance: 120.6
click at [195, 120] on p "GUANTE NITRILO SOLVEX 18" REF 37185" at bounding box center [260, 119] width 135 height 9
copy p "GUANTE NITRILO SOLVEX 18" REF 37185"
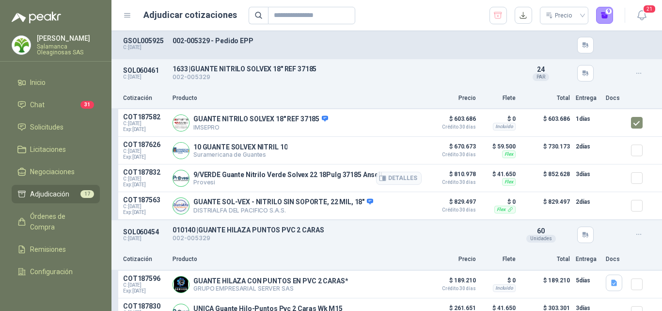
click at [363, 183] on p "Provesi" at bounding box center [287, 181] width 189 height 7
click at [389, 119] on div "Detalles" at bounding box center [399, 122] width 46 height 19
click at [397, 124] on button "Detalles" at bounding box center [399, 122] width 46 height 13
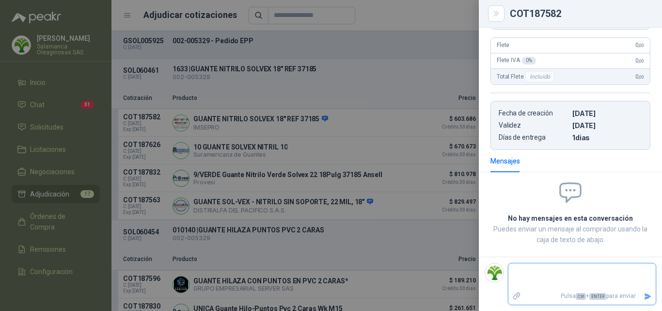
click at [544, 278] on textarea at bounding box center [581, 276] width 147 height 22
type textarea "*"
type textarea "**"
type textarea "***"
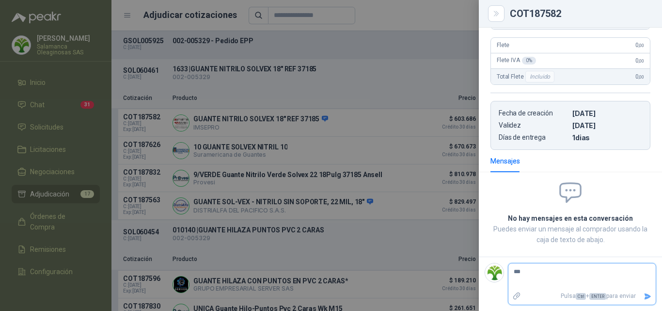
type textarea "****"
type textarea "*****"
type textarea "******"
type textarea "********"
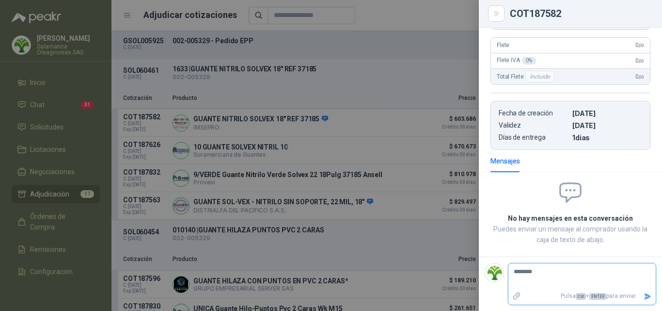
type textarea "*********"
type textarea "**********"
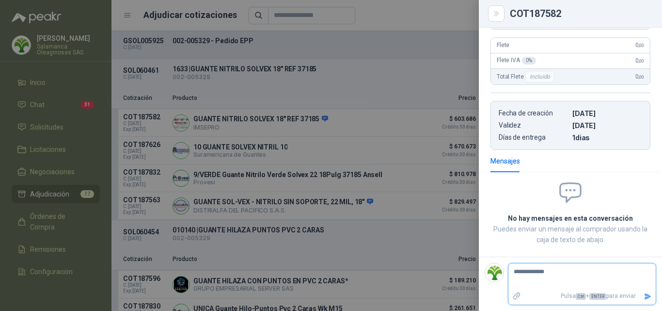
type textarea "**********"
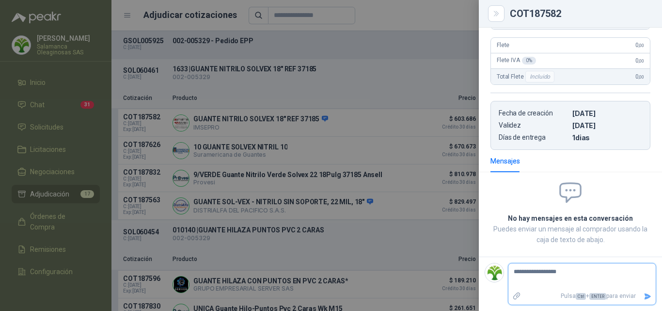
type textarea "**********"
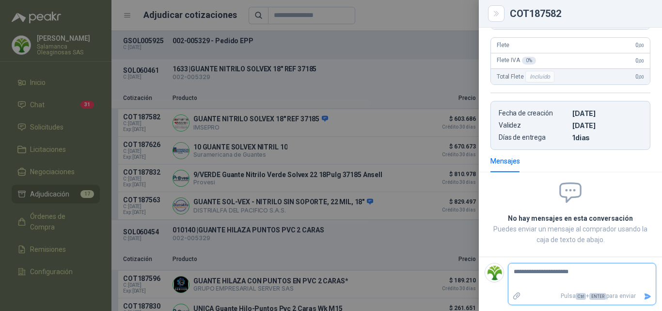
type textarea "**********"
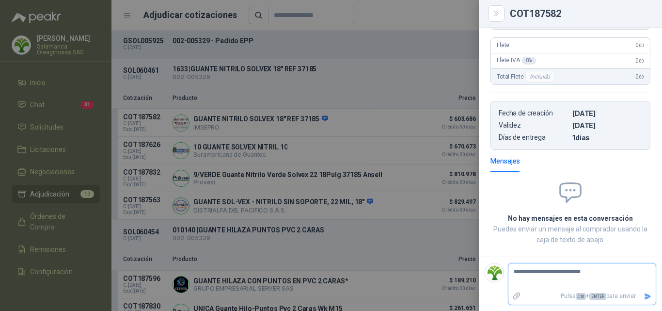
type textarea "**********"
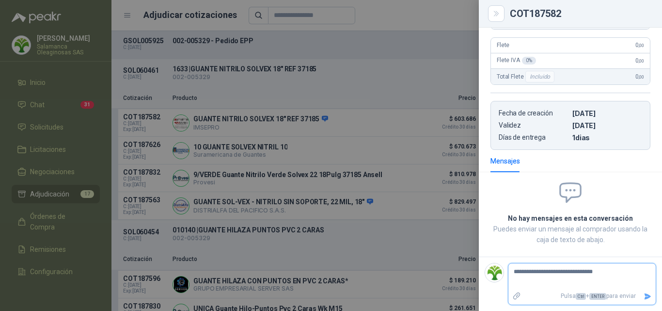
type textarea "**********"
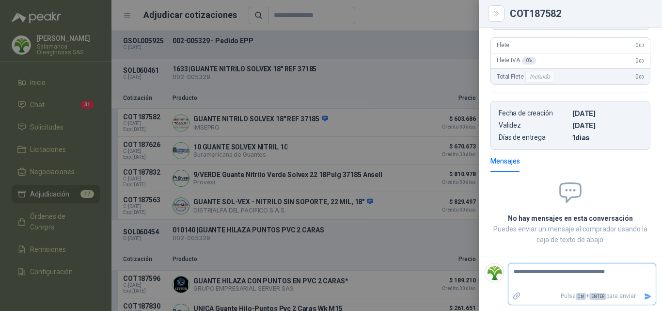
type textarea "**********"
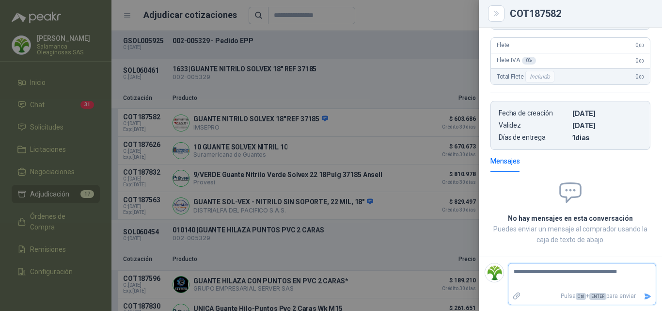
type textarea "**********"
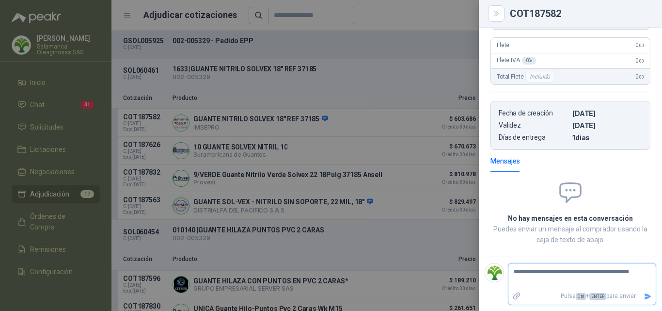
type textarea "**********"
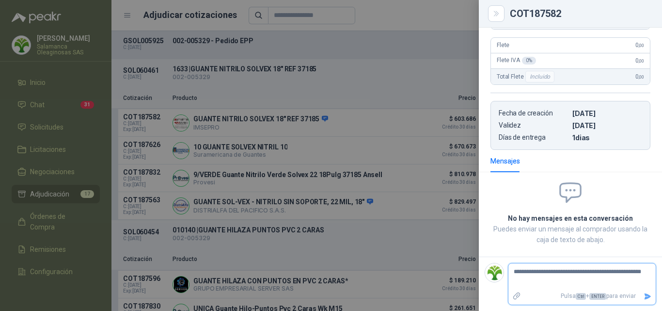
type textarea "**********"
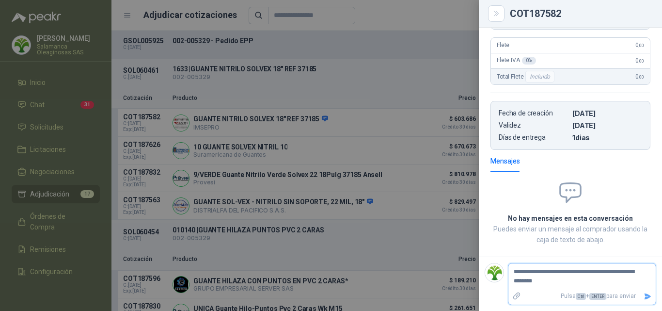
type textarea "**********"
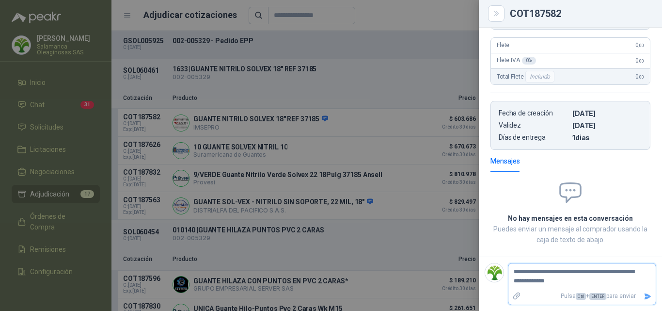
type textarea "**********"
click at [644, 306] on icon "Enviar" at bounding box center [647, 305] width 7 height 6
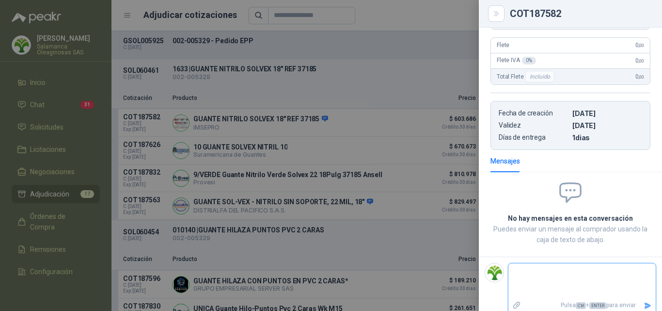
scroll to position [181, 0]
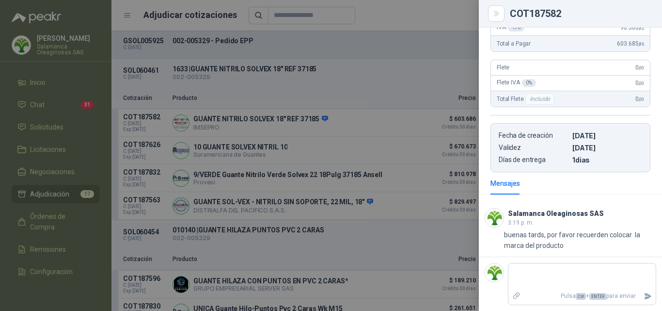
click at [382, 267] on div at bounding box center [331, 155] width 662 height 311
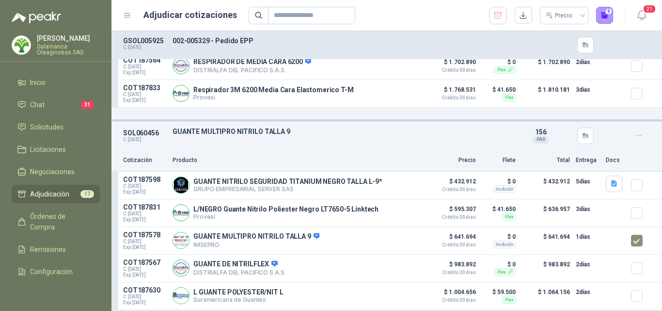
scroll to position [2228, 0]
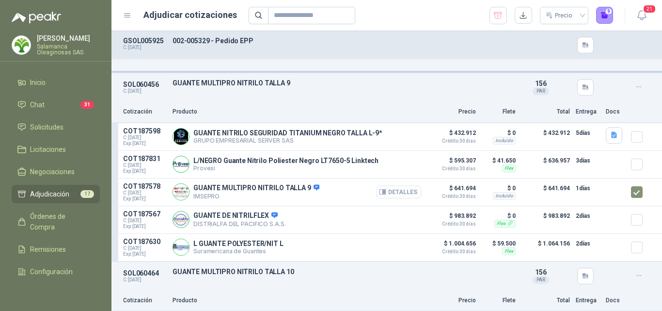
click at [397, 195] on button "Detalles" at bounding box center [399, 191] width 46 height 13
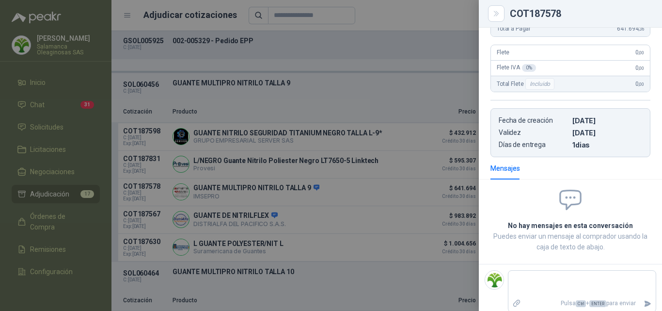
scroll to position [203, 0]
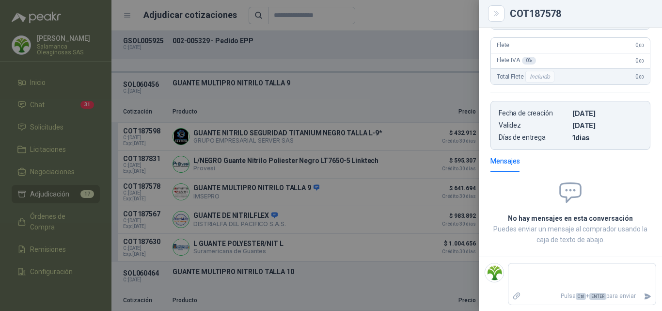
click at [276, 142] on div at bounding box center [331, 155] width 662 height 311
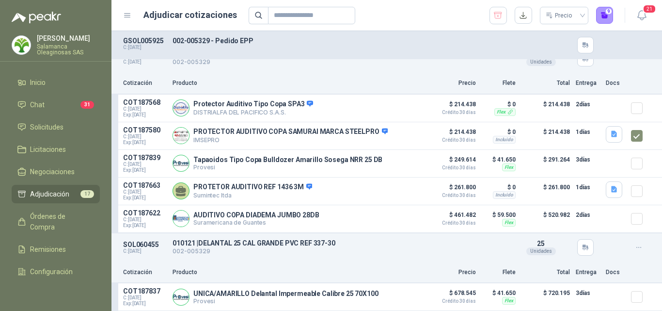
scroll to position [1695, 0]
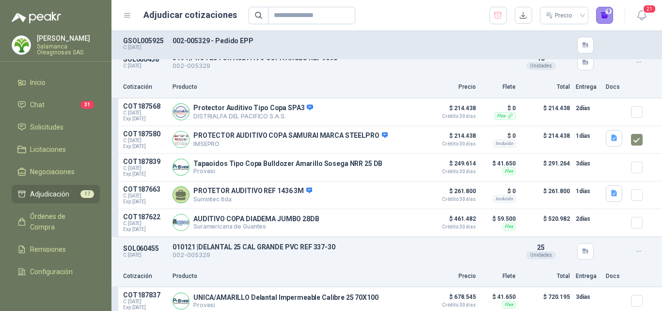
click at [606, 16] on button "9" at bounding box center [604, 15] width 17 height 17
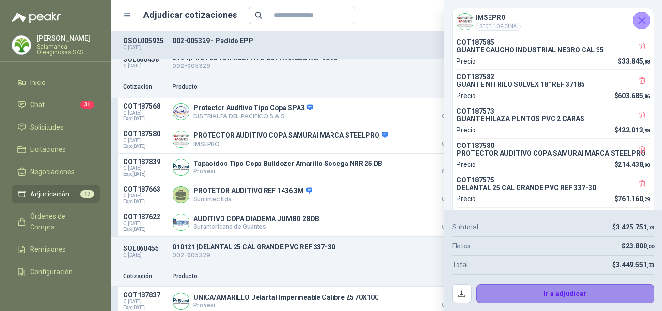
click at [523, 294] on button "Ir a adjudicar" at bounding box center [565, 293] width 178 height 19
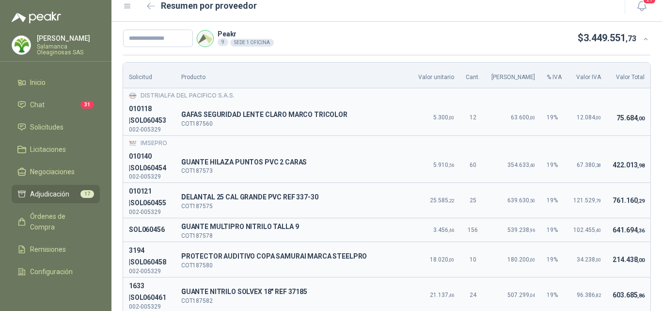
scroll to position [0, 0]
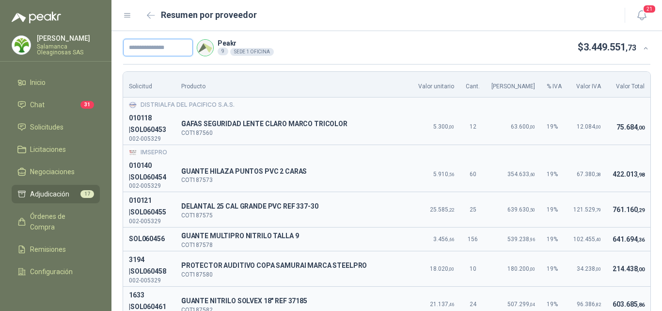
click at [130, 46] on input "text" at bounding box center [158, 47] width 70 height 17
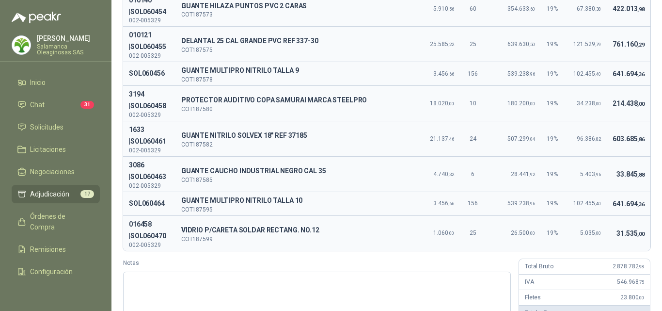
scroll to position [223, 0]
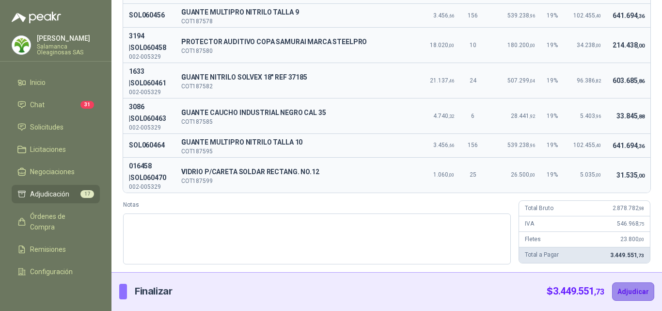
type input "**********"
click at [630, 292] on button "Adjudicar" at bounding box center [633, 291] width 42 height 18
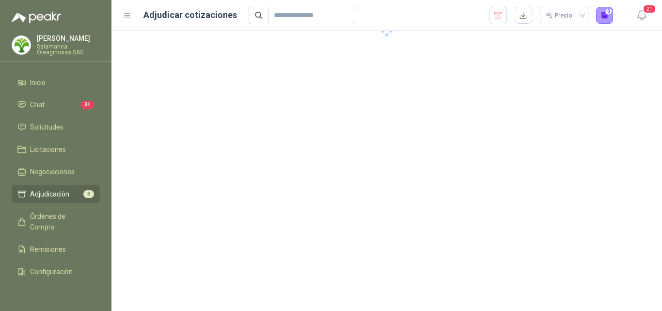
scroll to position [0, 0]
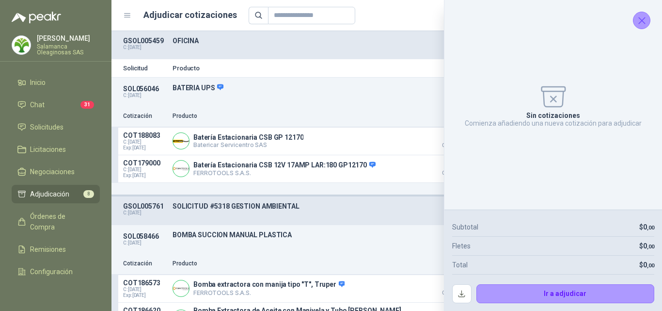
click at [641, 16] on icon "Cerrar" at bounding box center [642, 21] width 12 height 12
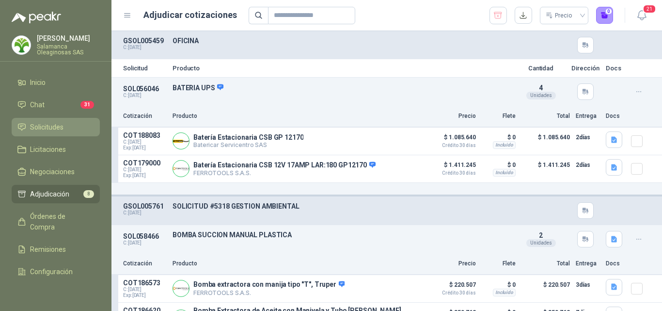
click at [45, 125] on span "Solicitudes" at bounding box center [46, 127] width 33 height 11
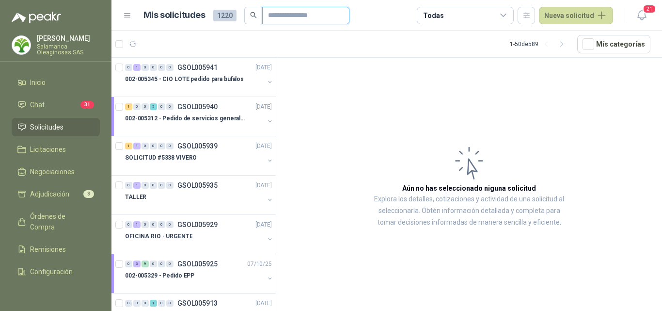
click at [281, 18] on input "text" at bounding box center [302, 15] width 68 height 16
type input "*******"
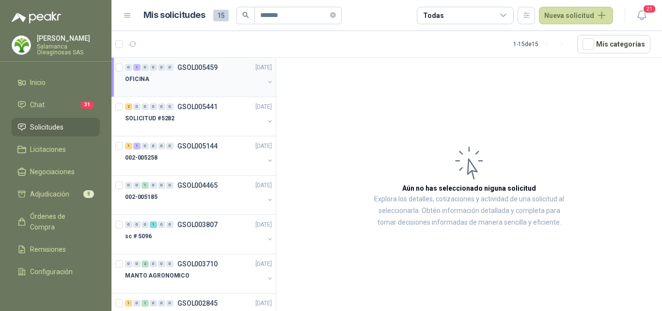
click at [197, 81] on div "OFICINA" at bounding box center [194, 79] width 139 height 12
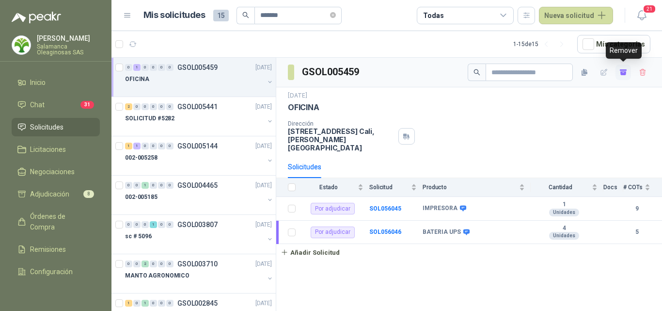
click at [624, 72] on icon "button" at bounding box center [623, 73] width 6 height 4
click at [387, 228] on b "SOL056046" at bounding box center [385, 231] width 32 height 7
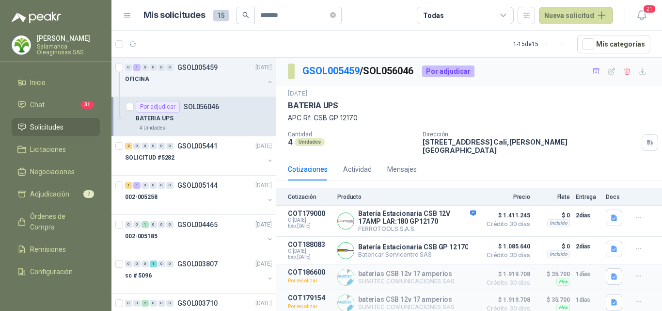
click at [32, 124] on span "Solicitudes" at bounding box center [46, 127] width 33 height 11
